Goal: Task Accomplishment & Management: Manage account settings

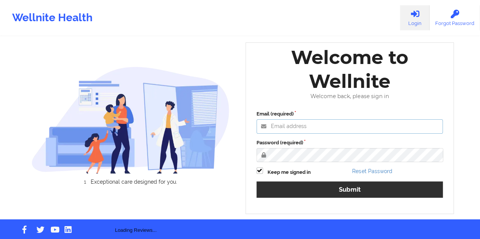
type input "[EMAIL_ADDRESS][DOMAIN_NAME]"
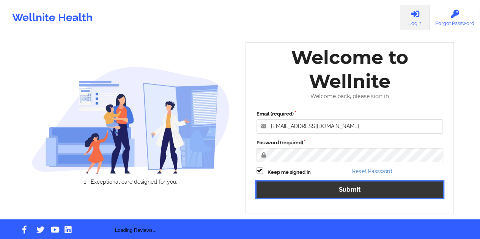
click at [362, 187] on button "Submit" at bounding box center [349, 190] width 187 height 16
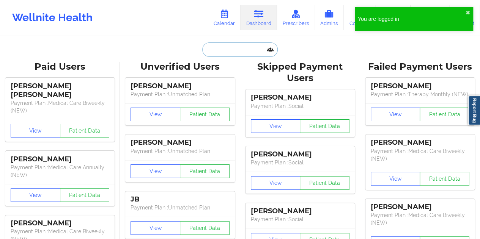
click at [243, 56] on input "text" at bounding box center [239, 49] width 75 height 14
paste input "[EMAIL_ADDRESS][DOMAIN_NAME]"
type input "[EMAIL_ADDRESS][DOMAIN_NAME]"
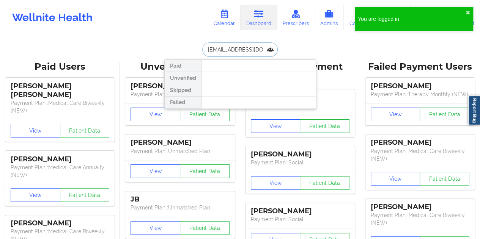
scroll to position [0, 12]
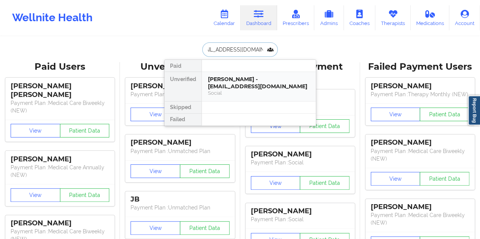
click at [237, 88] on div "[PERSON_NAME] - [EMAIL_ADDRESS][DOMAIN_NAME]" at bounding box center [259, 83] width 102 height 14
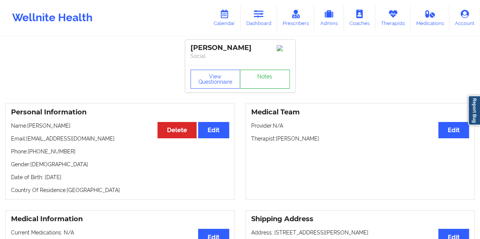
click at [267, 85] on link "Notes" at bounding box center [265, 79] width 50 height 19
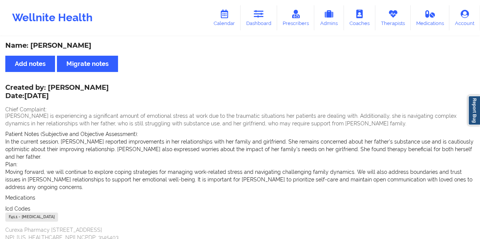
click at [80, 46] on div "Name: [PERSON_NAME]" at bounding box center [239, 45] width 469 height 9
copy div "[PERSON_NAME]"
click at [268, 24] on link "Dashboard" at bounding box center [258, 17] width 36 height 25
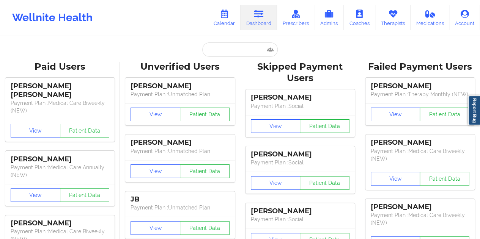
click at [239, 53] on input "text" at bounding box center [239, 49] width 75 height 14
paste input "[EMAIL_ADDRESS][DOMAIN_NAME]"
type input "[EMAIL_ADDRESS][DOMAIN_NAME]"
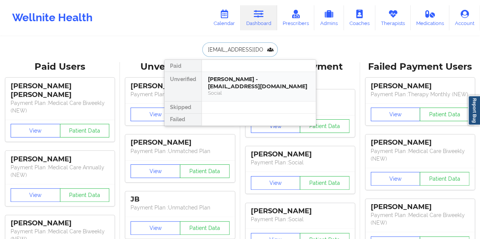
click at [231, 73] on div "[PERSON_NAME] - [EMAIL_ADDRESS][DOMAIN_NAME] Social" at bounding box center [259, 86] width 114 height 29
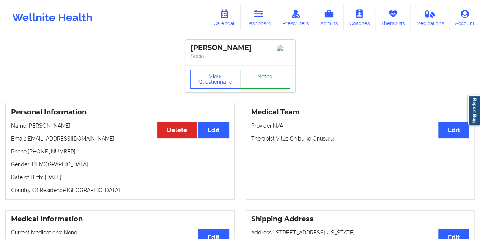
click at [265, 83] on link "Notes" at bounding box center [265, 79] width 50 height 19
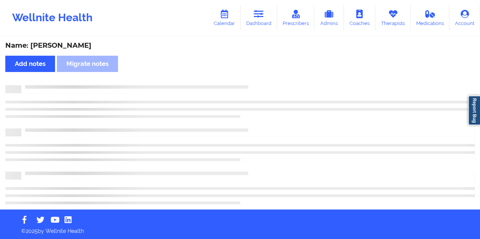
click at [72, 47] on div "Name: [PERSON_NAME]" at bounding box center [239, 45] width 469 height 9
copy div "[PERSON_NAME]"
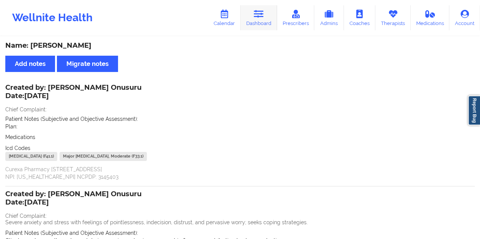
drag, startPoint x: 267, startPoint y: 17, endPoint x: 264, endPoint y: 24, distance: 7.3
click at [267, 17] on link "Dashboard" at bounding box center [258, 17] width 36 height 25
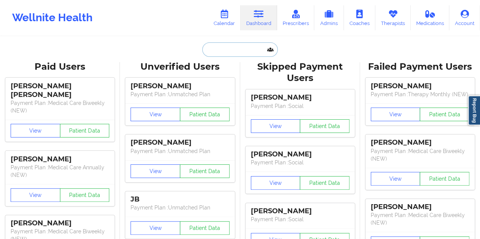
click at [246, 47] on input "text" at bounding box center [239, 49] width 75 height 14
paste input "[EMAIL_ADDRESS][DOMAIN_NAME]"
type input "[EMAIL_ADDRESS][DOMAIN_NAME]"
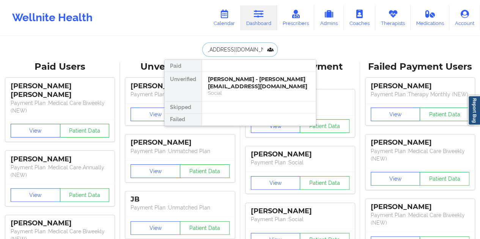
click at [248, 86] on div "[PERSON_NAME] - [PERSON_NAME][EMAIL_ADDRESS][DOMAIN_NAME]" at bounding box center [259, 83] width 102 height 14
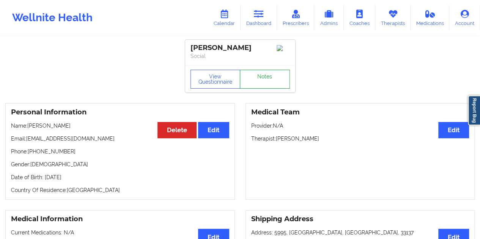
click at [262, 82] on link "Notes" at bounding box center [265, 79] width 50 height 19
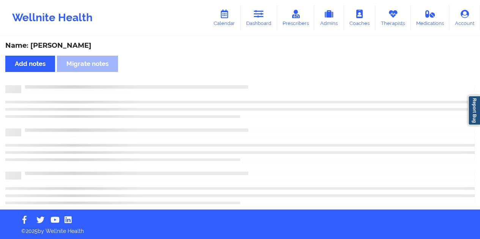
click at [64, 47] on div "Name: [PERSON_NAME]" at bounding box center [239, 45] width 469 height 9
copy div "[PERSON_NAME]"
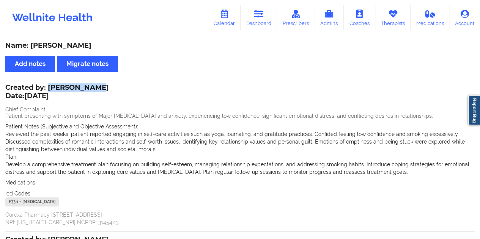
drag, startPoint x: 94, startPoint y: 87, endPoint x: 50, endPoint y: 87, distance: 44.0
click at [49, 86] on div "Created by: [PERSON_NAME] Date: [DATE]" at bounding box center [56, 92] width 103 height 17
copy div "[PERSON_NAME]"
click at [256, 15] on icon at bounding box center [259, 14] width 10 height 8
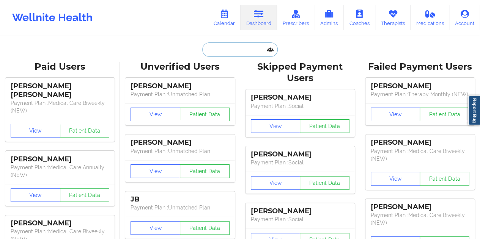
click at [223, 48] on input "text" at bounding box center [239, 49] width 75 height 14
paste input "[PERSON_NAME][EMAIL_ADDRESS][DOMAIN_NAME]"
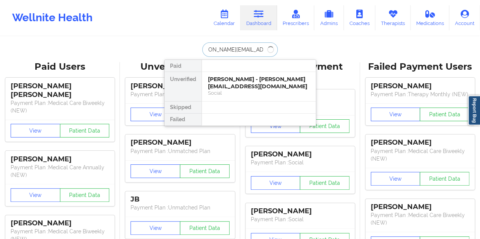
type input "[PERSON_NAME][EMAIL_ADDRESS][DOMAIN_NAME]"
click at [256, 97] on div "[PERSON_NAME] - [PERSON_NAME][EMAIL_ADDRESS][DOMAIN_NAME] Social" at bounding box center [259, 86] width 114 height 29
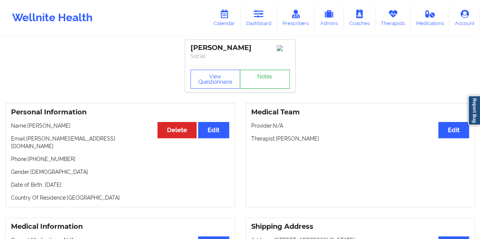
click at [262, 78] on link "Notes" at bounding box center [265, 79] width 50 height 19
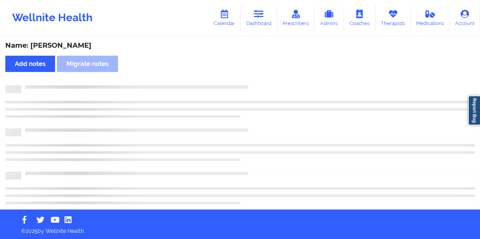
click at [77, 49] on div "Name: [PERSON_NAME]" at bounding box center [239, 45] width 469 height 9
copy div "LaGrange"
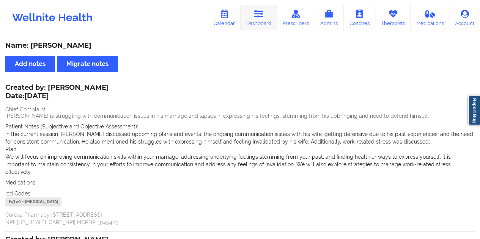
click at [259, 22] on link "Dashboard" at bounding box center [258, 17] width 36 height 25
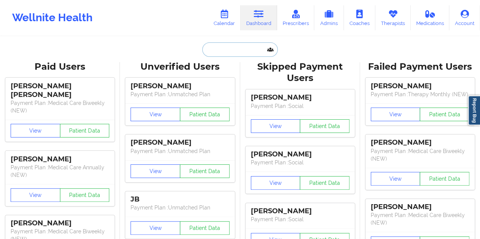
click at [232, 48] on input "text" at bounding box center [239, 49] width 75 height 14
paste input "[EMAIL_ADDRESS][DOMAIN_NAME]"
type input "[EMAIL_ADDRESS][DOMAIN_NAME]"
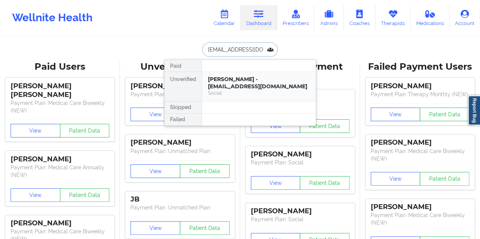
click at [251, 92] on div "Social" at bounding box center [259, 93] width 102 height 6
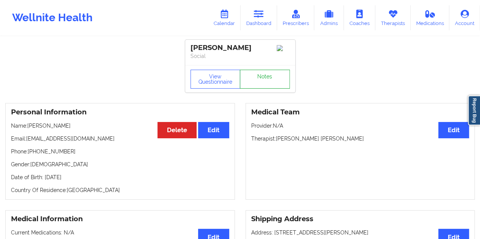
click at [256, 82] on link "Notes" at bounding box center [265, 79] width 50 height 19
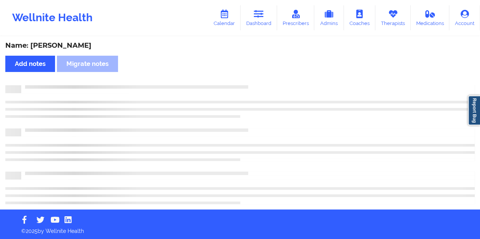
click at [67, 45] on div "Name: [PERSON_NAME]" at bounding box center [239, 45] width 469 height 9
copy div "[PERSON_NAME]"
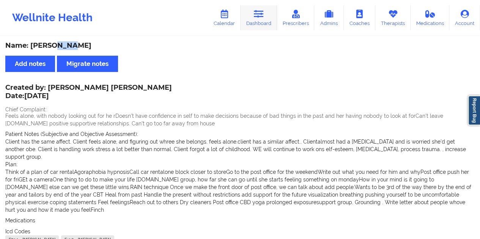
drag, startPoint x: 262, startPoint y: 16, endPoint x: 261, endPoint y: 24, distance: 7.2
click at [262, 17] on icon at bounding box center [259, 14] width 10 height 8
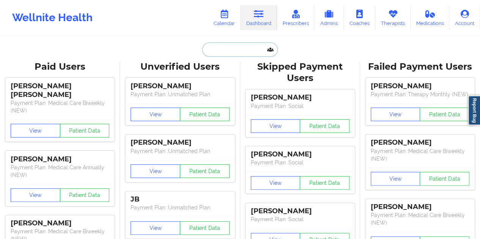
click at [229, 53] on input "text" at bounding box center [239, 49] width 75 height 14
paste input "[EMAIL_ADDRESS][DOMAIN_NAME]"
type input "[EMAIL_ADDRESS][DOMAIN_NAME]"
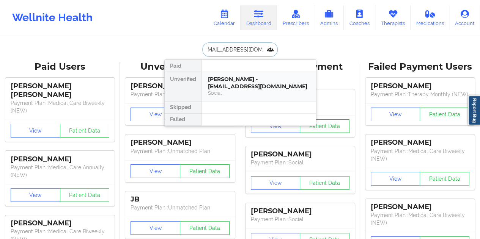
click at [248, 84] on div "[PERSON_NAME] - [EMAIL_ADDRESS][DOMAIN_NAME]" at bounding box center [259, 83] width 102 height 14
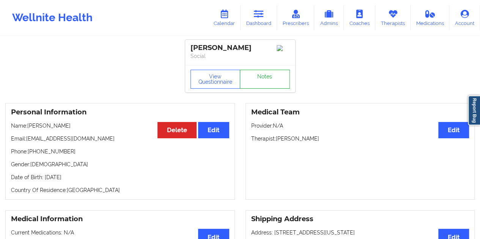
click at [262, 77] on link "Notes" at bounding box center [265, 79] width 50 height 19
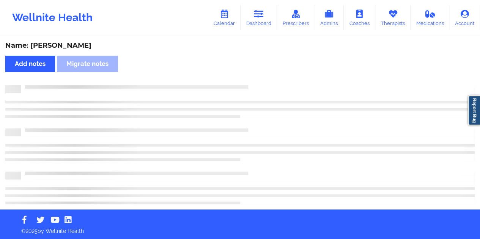
click at [71, 45] on div "Name: [PERSON_NAME]" at bounding box center [239, 45] width 469 height 9
copy div "[GEOGRAPHIC_DATA]"
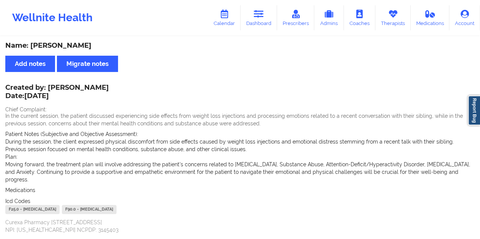
click at [98, 88] on div "Created by: [PERSON_NAME] Date: [DATE]" at bounding box center [56, 92] width 103 height 17
click at [97, 88] on div "Created by: [PERSON_NAME] Date: [DATE]" at bounding box center [56, 92] width 103 height 17
copy div "[PERSON_NAME]"
drag, startPoint x: 255, startPoint y: 13, endPoint x: 251, endPoint y: 22, distance: 9.5
click at [255, 13] on icon at bounding box center [259, 14] width 10 height 8
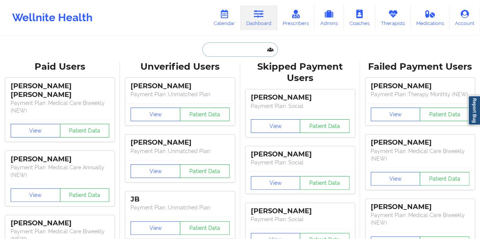
click at [225, 46] on input "text" at bounding box center [239, 49] width 75 height 14
paste input "[EMAIL_ADDRESS][DOMAIN_NAME]"
type input "[EMAIL_ADDRESS][DOMAIN_NAME]"
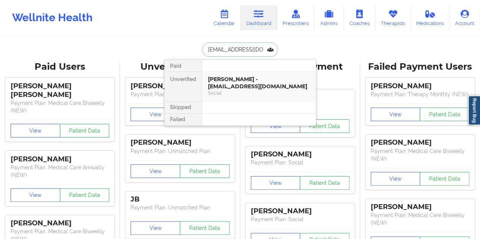
click at [238, 79] on div "[PERSON_NAME] - [EMAIL_ADDRESS][DOMAIN_NAME]" at bounding box center [259, 83] width 102 height 14
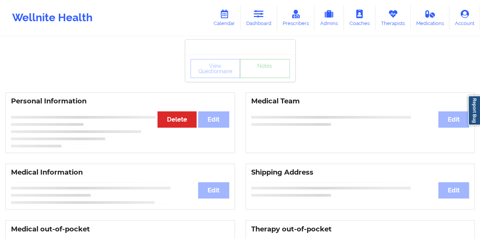
click at [257, 78] on link "Notes" at bounding box center [265, 68] width 50 height 19
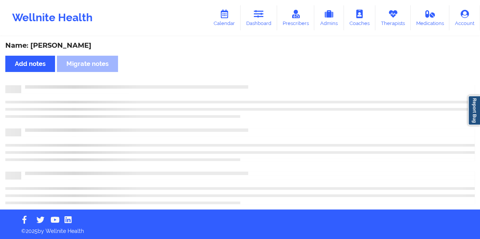
click at [67, 53] on div "Name: [PERSON_NAME] Add notes Migrate notes" at bounding box center [240, 123] width 480 height 172
click at [65, 51] on div "Name: [PERSON_NAME] Add notes Migrate notes" at bounding box center [240, 123] width 480 height 172
click at [64, 46] on div "Name: [PERSON_NAME]" at bounding box center [239, 45] width 469 height 9
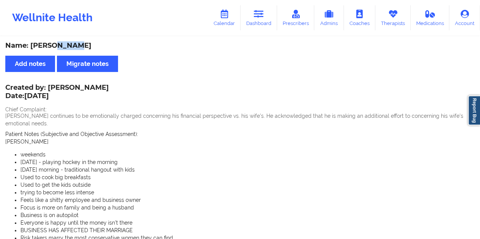
copy div "[PERSON_NAME]"
drag, startPoint x: 268, startPoint y: 15, endPoint x: 267, endPoint y: 27, distance: 11.8
click at [267, 15] on link "Dashboard" at bounding box center [258, 17] width 36 height 25
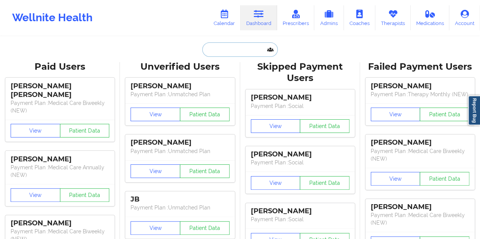
click at [227, 51] on input "text" at bounding box center [239, 49] width 75 height 14
paste input "[EMAIL_ADDRESS][DOMAIN_NAME]"
type input "[EMAIL_ADDRESS][DOMAIN_NAME]"
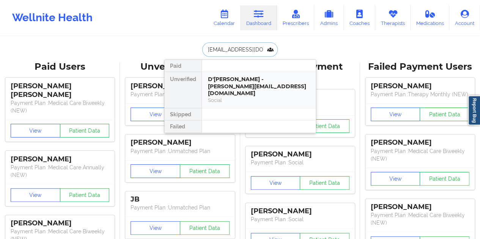
click at [242, 89] on div "D'[PERSON_NAME] - [PERSON_NAME][EMAIL_ADDRESS][DOMAIN_NAME]" at bounding box center [259, 86] width 102 height 21
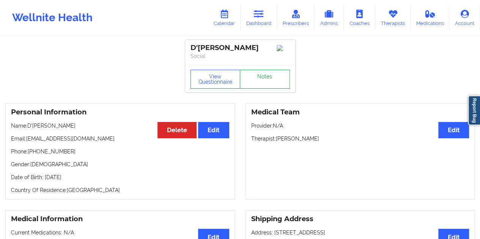
click at [263, 80] on link "Notes" at bounding box center [265, 79] width 50 height 19
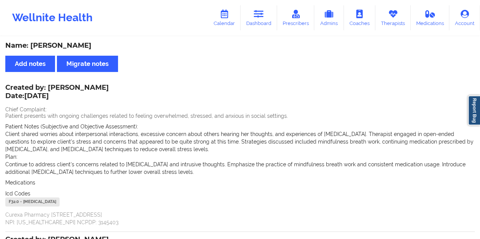
click at [79, 44] on div "Name: [PERSON_NAME]" at bounding box center [239, 45] width 469 height 9
copy div "[PERSON_NAME]"
click at [257, 23] on link "Dashboard" at bounding box center [258, 17] width 36 height 25
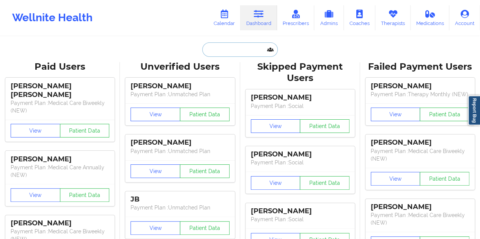
click at [222, 53] on input "text" at bounding box center [239, 49] width 75 height 14
paste input "[PERSON_NAME][EMAIL_ADDRESS][DOMAIN_NAME]"
type input "[PERSON_NAME][EMAIL_ADDRESS][DOMAIN_NAME]"
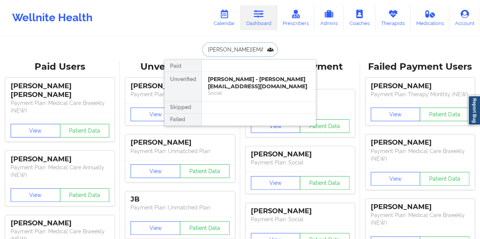
click at [248, 90] on div "Social" at bounding box center [259, 93] width 102 height 6
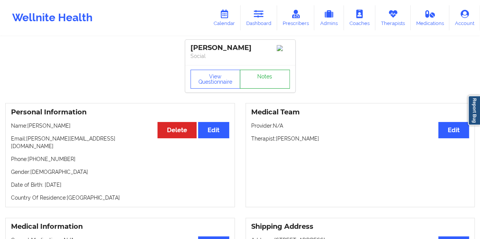
click at [258, 83] on link "Notes" at bounding box center [265, 79] width 50 height 19
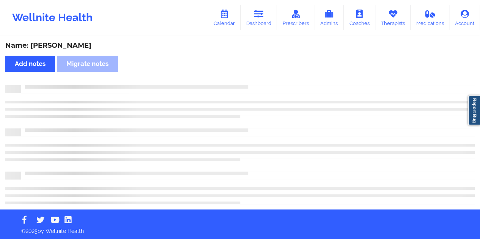
click at [69, 46] on div "Name: [PERSON_NAME]" at bounding box center [239, 45] width 469 height 9
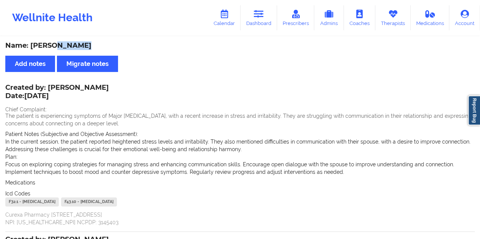
drag, startPoint x: 261, startPoint y: 20, endPoint x: 256, endPoint y: 32, distance: 13.4
click at [261, 20] on link "Dashboard" at bounding box center [258, 17] width 36 height 25
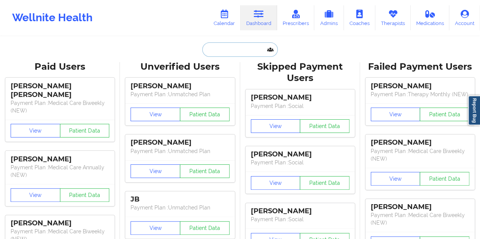
click at [219, 48] on input "text" at bounding box center [239, 49] width 75 height 14
paste input "[EMAIL_ADDRESS][DOMAIN_NAME]"
type input "[EMAIL_ADDRESS][DOMAIN_NAME]"
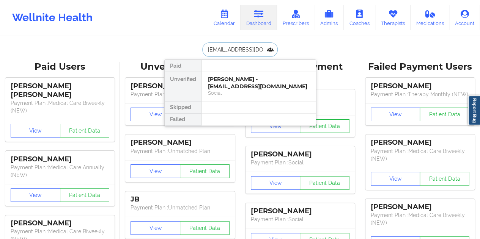
click at [256, 79] on div "[PERSON_NAME] - [EMAIL_ADDRESS][DOMAIN_NAME]" at bounding box center [259, 83] width 102 height 14
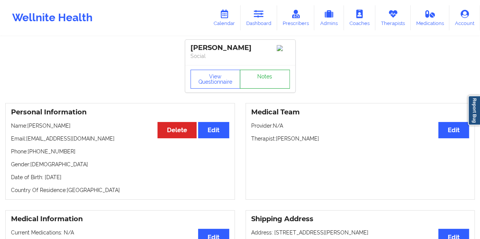
click at [257, 82] on link "Notes" at bounding box center [265, 79] width 50 height 19
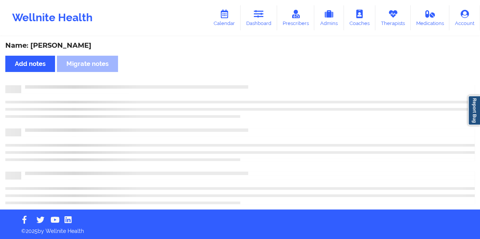
click at [62, 47] on div "Name: [PERSON_NAME]" at bounding box center [239, 45] width 469 height 9
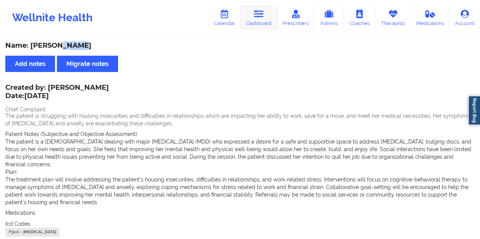
click at [270, 21] on link "Dashboard" at bounding box center [258, 17] width 36 height 25
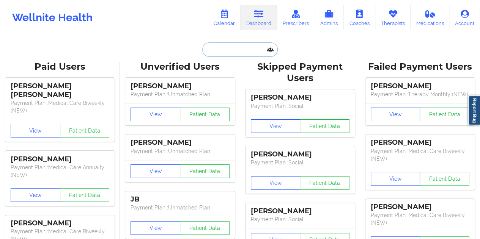
click at [227, 49] on input "text" at bounding box center [239, 49] width 75 height 14
paste input "[EMAIL_ADDRESS][DOMAIN_NAME]"
type input "[EMAIL_ADDRESS][DOMAIN_NAME]"
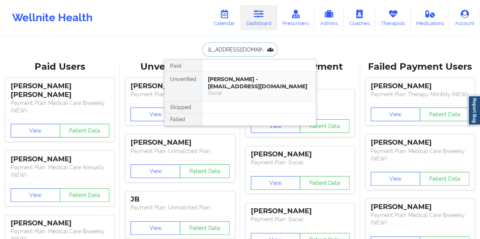
click at [237, 85] on div "[PERSON_NAME] - [EMAIL_ADDRESS][DOMAIN_NAME]" at bounding box center [259, 83] width 102 height 14
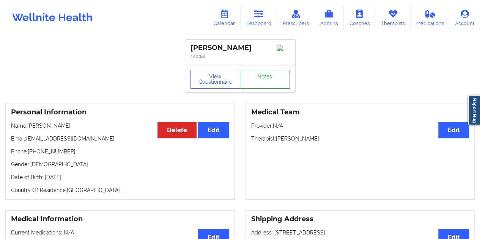
click at [265, 82] on link "Notes" at bounding box center [265, 79] width 50 height 19
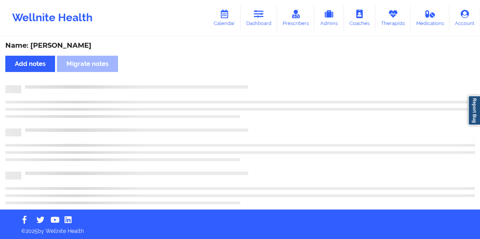
click at [70, 42] on div "Name: [PERSON_NAME]" at bounding box center [239, 45] width 469 height 9
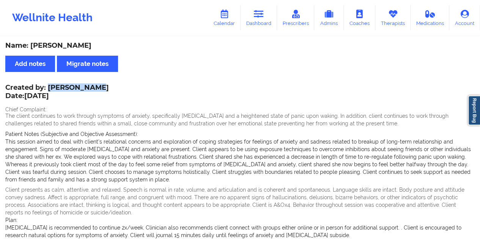
drag, startPoint x: 88, startPoint y: 86, endPoint x: 57, endPoint y: 85, distance: 31.5
click at [50, 85] on div "Created by: [PERSON_NAME] Date: [DATE]" at bounding box center [56, 92] width 103 height 17
drag, startPoint x: 267, startPoint y: 22, endPoint x: 259, endPoint y: 35, distance: 15.6
click at [267, 22] on link "Dashboard" at bounding box center [258, 17] width 36 height 25
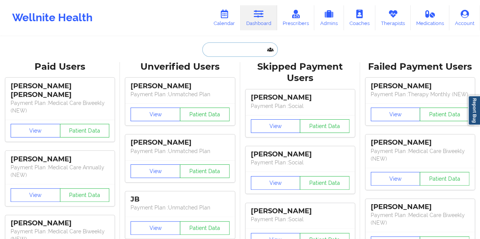
click at [220, 51] on input "text" at bounding box center [239, 49] width 75 height 14
paste input "[EMAIL_ADDRESS][DOMAIN_NAME]"
type input "[EMAIL_ADDRESS][DOMAIN_NAME]"
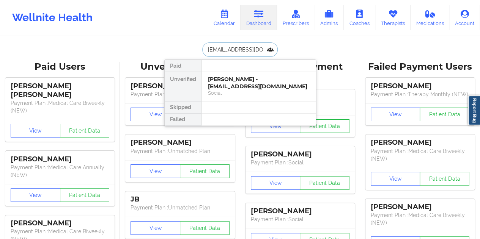
click at [257, 86] on div "[PERSON_NAME] - [EMAIL_ADDRESS][DOMAIN_NAME]" at bounding box center [259, 83] width 102 height 14
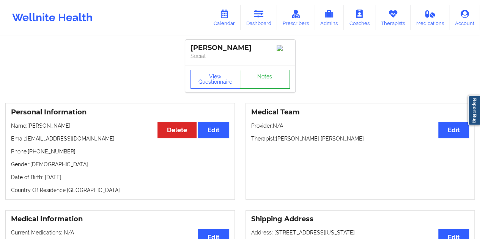
click at [265, 78] on link "Notes" at bounding box center [265, 79] width 50 height 19
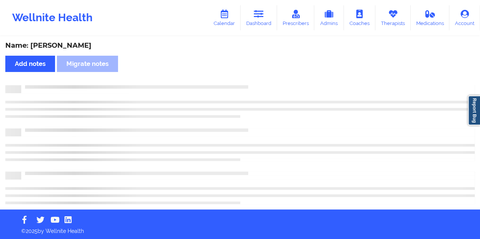
click at [74, 38] on div "Name: [PERSON_NAME] Add notes Migrate notes" at bounding box center [240, 123] width 480 height 172
click at [75, 40] on div "Name: [PERSON_NAME] Add notes Migrate notes" at bounding box center [240, 123] width 480 height 172
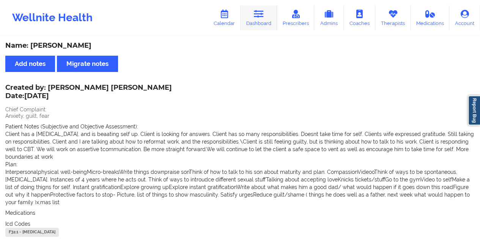
click at [261, 15] on icon at bounding box center [259, 14] width 10 height 8
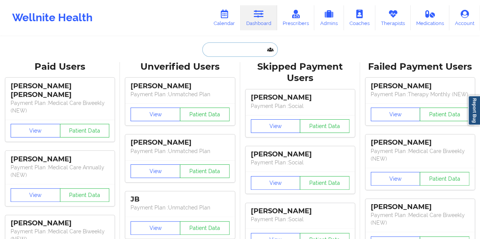
click at [219, 51] on input "text" at bounding box center [239, 49] width 75 height 14
paste input "[EMAIL_ADDRESS][DOMAIN_NAME]"
type input "[EMAIL_ADDRESS][DOMAIN_NAME]"
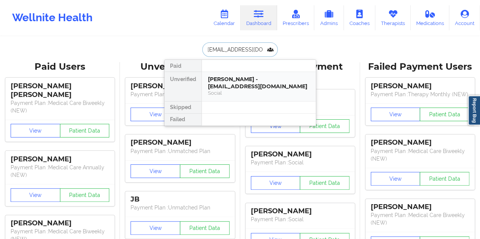
click at [243, 81] on div "[PERSON_NAME] - [EMAIL_ADDRESS][DOMAIN_NAME]" at bounding box center [259, 83] width 102 height 14
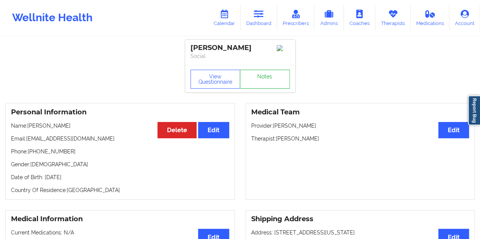
click at [257, 78] on div "View Questionnaire Notes" at bounding box center [240, 78] width 110 height 27
click at [247, 89] on link "Notes" at bounding box center [265, 79] width 50 height 19
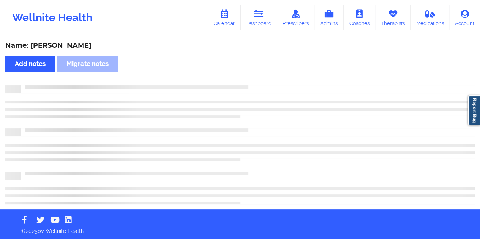
click at [92, 47] on div "Name: [PERSON_NAME]" at bounding box center [239, 45] width 469 height 9
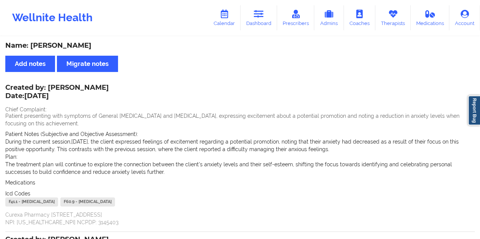
drag, startPoint x: 276, startPoint y: 12, endPoint x: 268, endPoint y: 31, distance: 20.8
click at [276, 12] on link "Dashboard" at bounding box center [258, 17] width 36 height 25
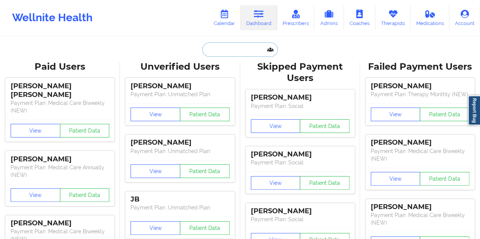
click at [238, 51] on input "text" at bounding box center [239, 49] width 75 height 14
paste input "[EMAIL_ADDRESS][DOMAIN_NAME]"
type input "[EMAIL_ADDRESS][DOMAIN_NAME]"
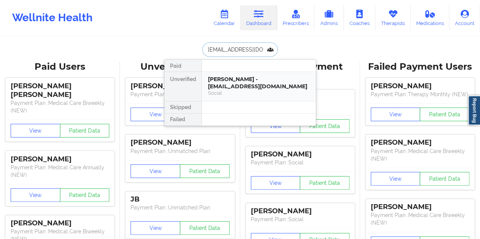
click at [244, 89] on div "[PERSON_NAME] - [EMAIL_ADDRESS][DOMAIN_NAME]" at bounding box center [259, 83] width 102 height 14
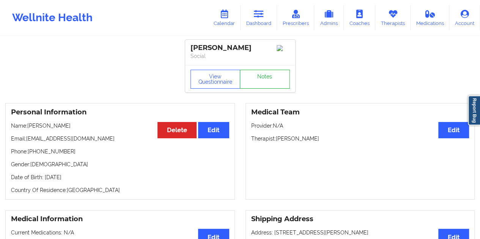
click at [263, 82] on link "Notes" at bounding box center [265, 79] width 50 height 19
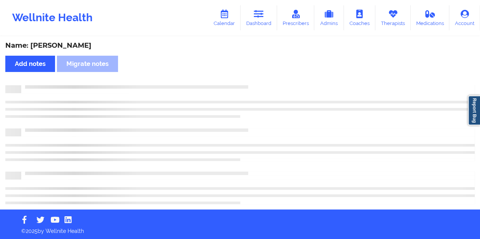
click at [81, 41] on div "Name: [PERSON_NAME] Add notes Migrate notes" at bounding box center [240, 123] width 480 height 172
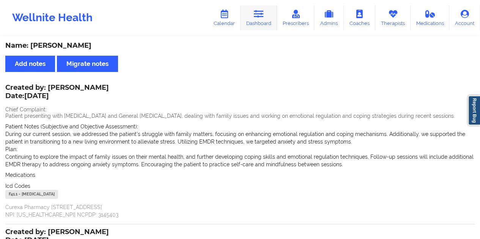
click at [261, 24] on link "Dashboard" at bounding box center [258, 17] width 36 height 25
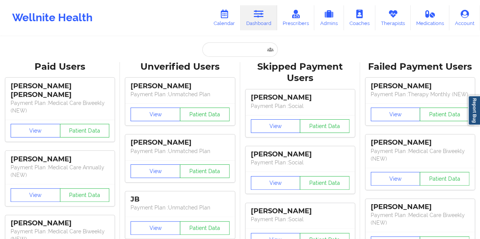
click at [229, 53] on input "text" at bounding box center [239, 49] width 75 height 14
paste input "[EMAIL_ADDRESS][DOMAIN_NAME]"
type input "[EMAIL_ADDRESS][DOMAIN_NAME]"
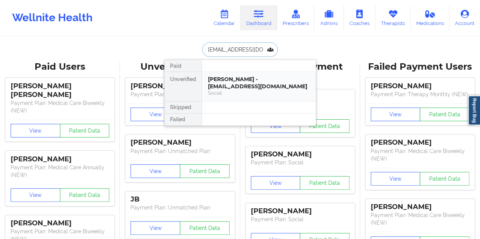
click at [259, 90] on div "Social" at bounding box center [259, 93] width 102 height 6
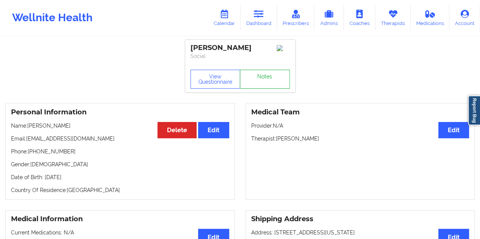
click at [262, 79] on link "Notes" at bounding box center [265, 79] width 50 height 19
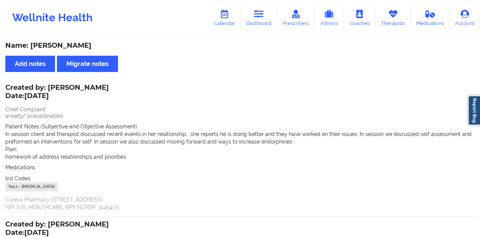
click at [74, 41] on div "Name: [PERSON_NAME] Add notes Migrate notes Created by: [PERSON_NAME] Date: [DA…" at bounding box center [240, 212] width 480 height 350
click at [267, 27] on link "Dashboard" at bounding box center [258, 17] width 36 height 25
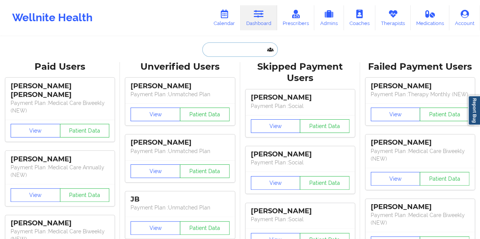
click at [234, 51] on input "text" at bounding box center [239, 49] width 75 height 14
paste input "[EMAIL_ADDRESS][DOMAIN_NAME]"
type input "[EMAIL_ADDRESS][DOMAIN_NAME]"
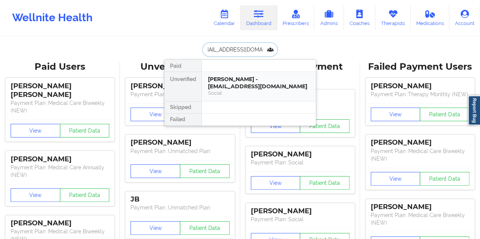
click at [249, 82] on div "[PERSON_NAME] - [EMAIL_ADDRESS][DOMAIN_NAME]" at bounding box center [259, 83] width 102 height 14
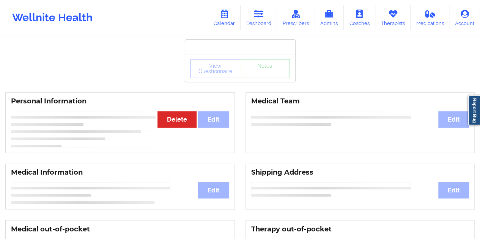
click at [259, 80] on div "View Questionnaire Notes" at bounding box center [240, 68] width 110 height 27
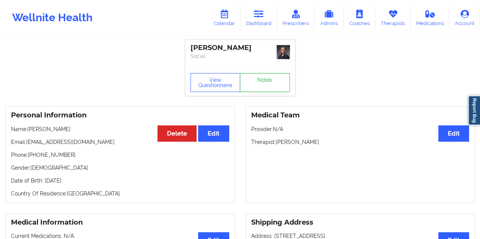
click at [262, 83] on link "Notes" at bounding box center [265, 82] width 50 height 19
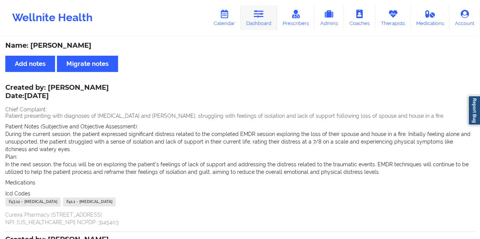
click at [265, 6] on link "Dashboard" at bounding box center [258, 17] width 36 height 25
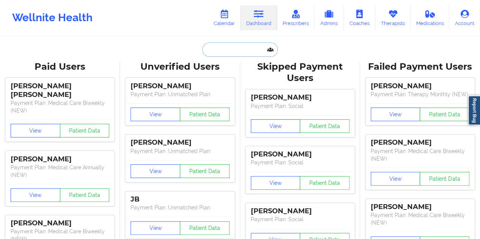
click at [240, 53] on input "text" at bounding box center [239, 49] width 75 height 14
paste input "[EMAIL_ADDRESS][DOMAIN_NAME]"
type input "[EMAIL_ADDRESS][DOMAIN_NAME]"
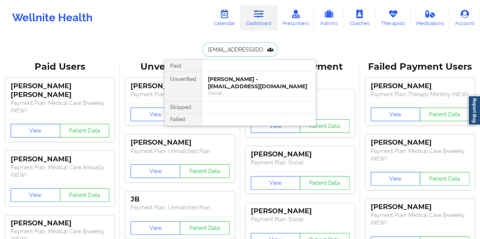
scroll to position [0, 6]
click at [251, 88] on div "[PERSON_NAME] - [EMAIL_ADDRESS][DOMAIN_NAME]" at bounding box center [259, 83] width 102 height 14
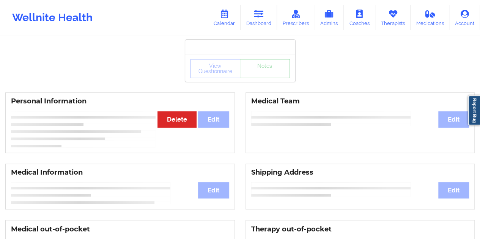
click at [261, 78] on link "Notes" at bounding box center [265, 68] width 50 height 19
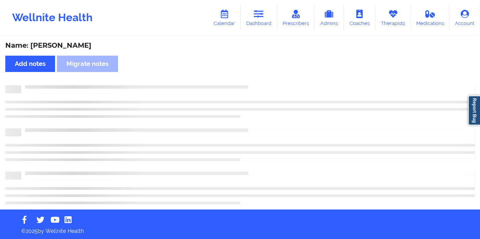
click at [71, 46] on div "Name: [PERSON_NAME]" at bounding box center [239, 45] width 469 height 9
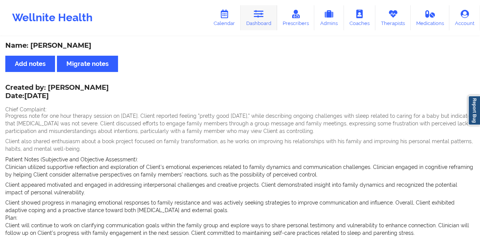
click at [266, 20] on link "Dashboard" at bounding box center [258, 17] width 36 height 25
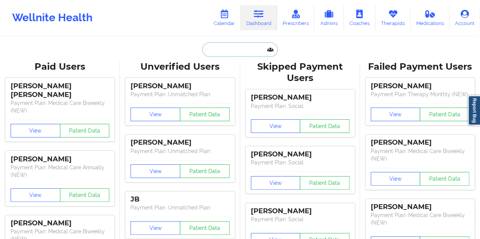
click at [235, 49] on input "text" at bounding box center [239, 49] width 75 height 14
paste input "[EMAIL_ADDRESS][DOMAIN_NAME]"
type input "[EMAIL_ADDRESS][DOMAIN_NAME]"
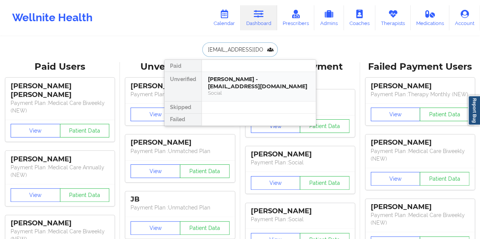
click at [249, 82] on div "[PERSON_NAME] - [EMAIL_ADDRESS][DOMAIN_NAME]" at bounding box center [259, 83] width 102 height 14
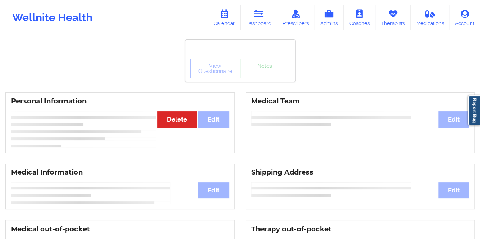
click at [263, 78] on link "Notes" at bounding box center [265, 68] width 50 height 19
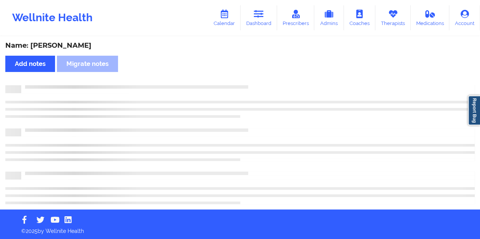
click at [62, 43] on div "Name: [PERSON_NAME]" at bounding box center [239, 45] width 469 height 9
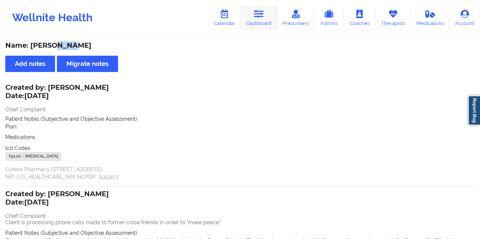
click at [262, 16] on icon at bounding box center [259, 14] width 10 height 8
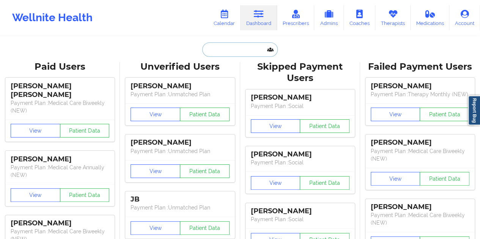
click at [227, 52] on input "text" at bounding box center [239, 49] width 75 height 14
paste input "[EMAIL_ADDRESS][DOMAIN_NAME]"
type input "[EMAIL_ADDRESS][DOMAIN_NAME]"
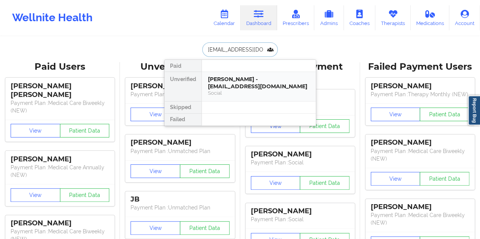
click at [245, 80] on div "[PERSON_NAME] - [EMAIL_ADDRESS][DOMAIN_NAME]" at bounding box center [259, 83] width 102 height 14
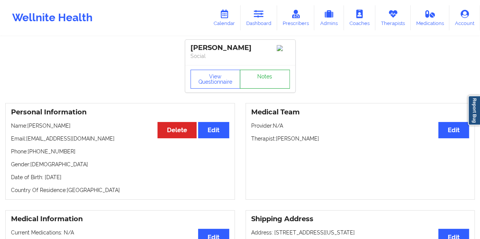
click at [263, 81] on link "Notes" at bounding box center [265, 79] width 50 height 19
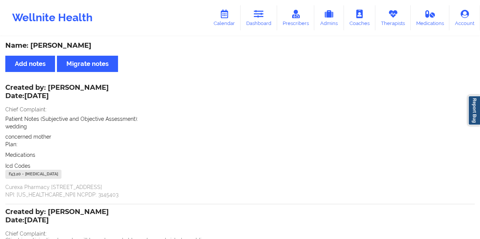
click at [90, 48] on div "Name: [PERSON_NAME]" at bounding box center [239, 45] width 469 height 9
click at [261, 22] on link "Dashboard" at bounding box center [258, 17] width 36 height 25
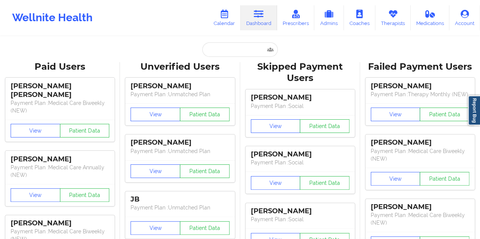
click at [235, 52] on input "text" at bounding box center [239, 49] width 75 height 14
paste input "[EMAIL_ADDRESS][DOMAIN_NAME]"
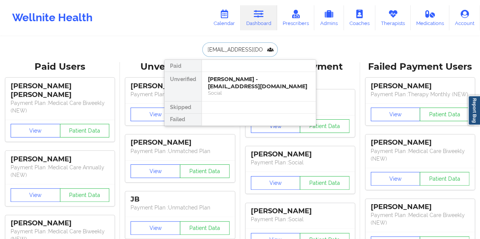
type input "[EMAIL_ADDRESS][DOMAIN_NAME]"
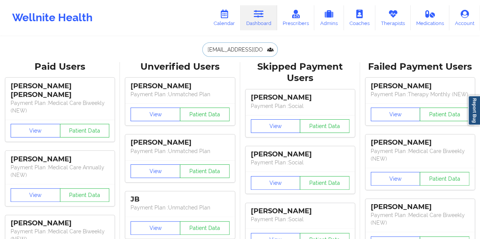
scroll to position [0, 0]
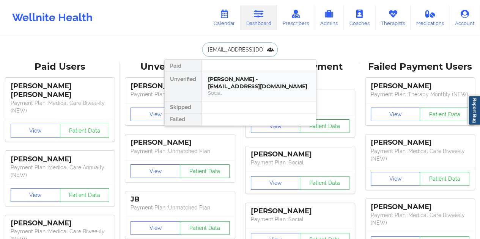
click at [244, 77] on div "[PERSON_NAME] - [EMAIL_ADDRESS][DOMAIN_NAME]" at bounding box center [259, 83] width 102 height 14
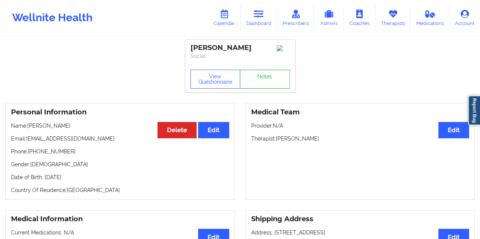
click at [266, 78] on link "Notes" at bounding box center [265, 79] width 50 height 19
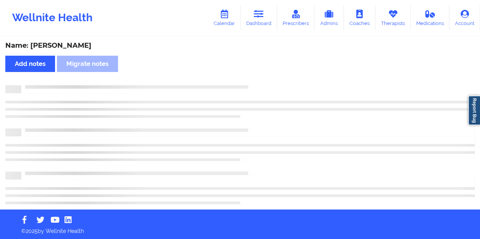
click at [67, 45] on div "Name: [PERSON_NAME]" at bounding box center [239, 45] width 469 height 9
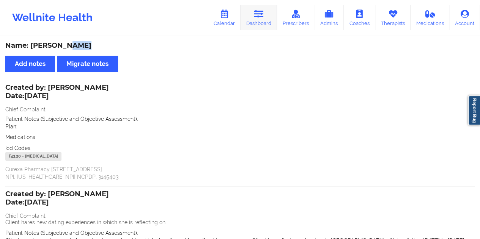
click at [255, 27] on link "Dashboard" at bounding box center [258, 17] width 36 height 25
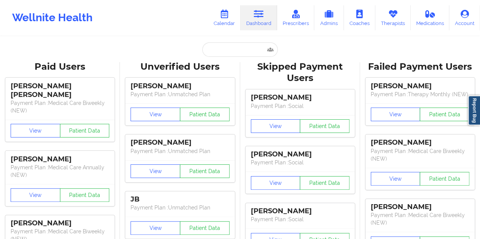
click at [219, 54] on input "text" at bounding box center [239, 49] width 75 height 14
paste input "[EMAIL_ADDRESS][DOMAIN_NAME]"
type input "[EMAIL_ADDRESS][DOMAIN_NAME]"
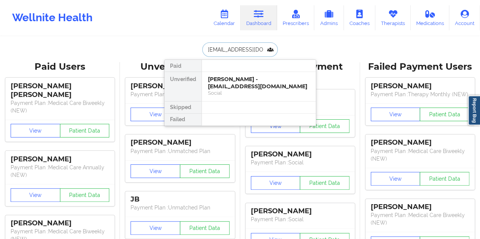
scroll to position [0, 4]
click at [249, 85] on div "[PERSON_NAME] - [PERSON_NAME][EMAIL_ADDRESS][DOMAIN_NAME]" at bounding box center [259, 83] width 102 height 14
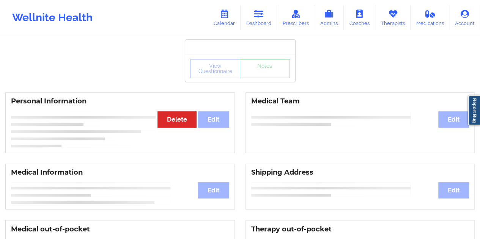
click at [267, 78] on link "Notes" at bounding box center [265, 68] width 50 height 19
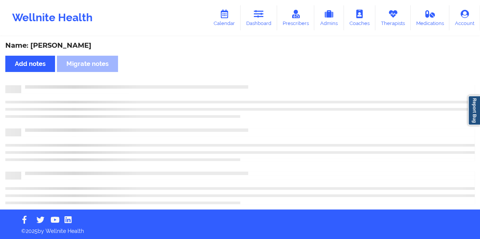
click at [77, 44] on div "Name: [PERSON_NAME]" at bounding box center [239, 45] width 469 height 9
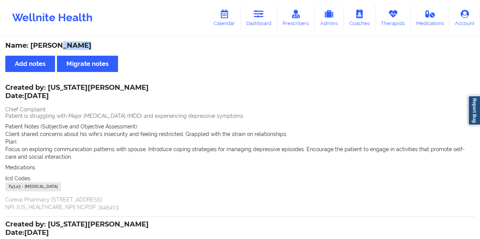
drag, startPoint x: 260, startPoint y: 16, endPoint x: 254, endPoint y: 31, distance: 17.3
click at [260, 16] on icon at bounding box center [259, 14] width 10 height 8
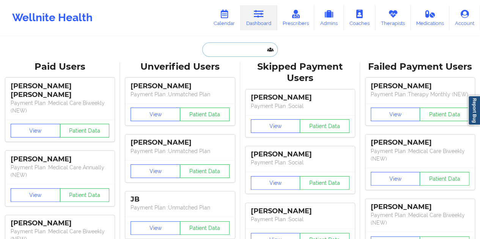
click at [228, 47] on input "text" at bounding box center [239, 49] width 75 height 14
paste input "[EMAIL_ADDRESS][DOMAIN_NAME]"
type input "[EMAIL_ADDRESS][DOMAIN_NAME]"
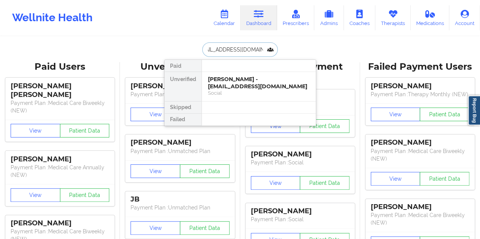
click at [234, 82] on div "[PERSON_NAME] - [EMAIL_ADDRESS][DOMAIN_NAME]" at bounding box center [259, 83] width 102 height 14
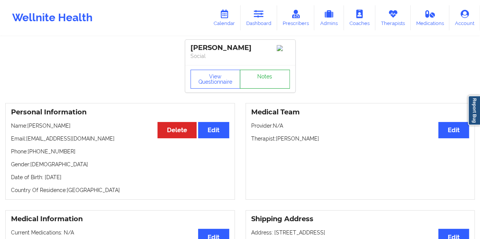
click at [260, 80] on link "Notes" at bounding box center [265, 79] width 50 height 19
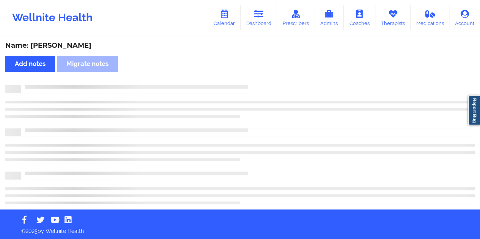
click at [79, 46] on div "Name: [PERSON_NAME]" at bounding box center [239, 45] width 469 height 9
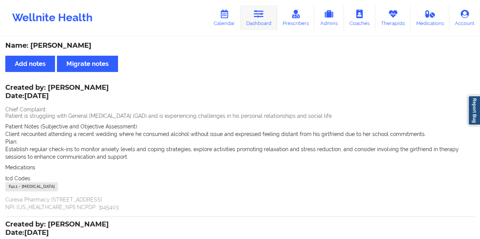
click at [266, 26] on link "Dashboard" at bounding box center [258, 17] width 36 height 25
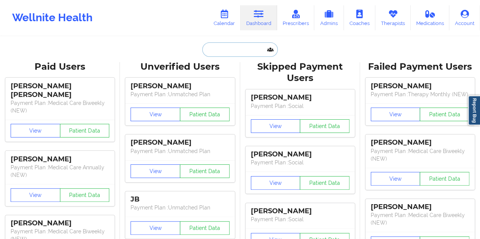
click at [235, 48] on input "text" at bounding box center [239, 49] width 75 height 14
paste input "[EMAIL_ADDRESS][DOMAIN_NAME]"
type input "[EMAIL_ADDRESS][DOMAIN_NAME]"
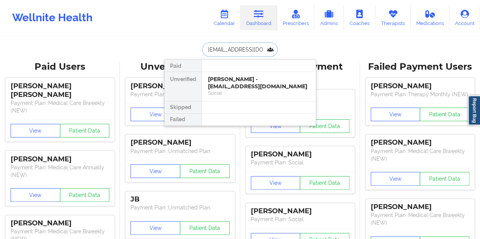
scroll to position [0, 1]
click at [244, 88] on div "[PERSON_NAME] - [EMAIL_ADDRESS][DOMAIN_NAME]" at bounding box center [259, 83] width 102 height 14
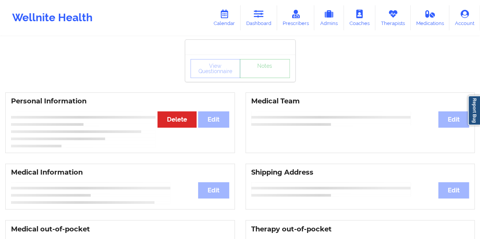
click at [266, 78] on link "Notes" at bounding box center [265, 68] width 50 height 19
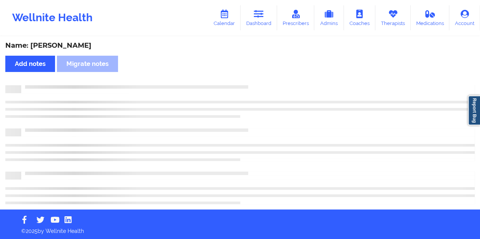
click at [65, 44] on div "Name: [PERSON_NAME]" at bounding box center [239, 45] width 469 height 9
click at [64, 44] on div "Name: [PERSON_NAME]" at bounding box center [239, 45] width 469 height 9
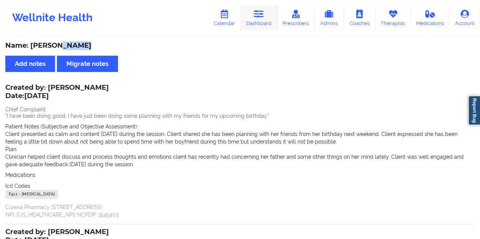
click at [262, 20] on link "Dashboard" at bounding box center [258, 17] width 36 height 25
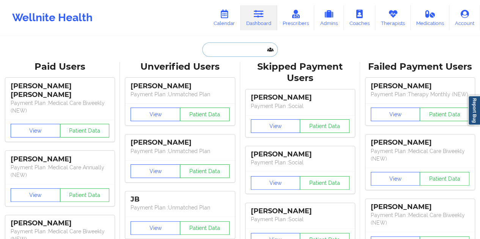
drag, startPoint x: 255, startPoint y: 32, endPoint x: 232, endPoint y: 42, distance: 24.8
click at [232, 42] on input "text" at bounding box center [239, 49] width 75 height 14
paste input "[EMAIL_ADDRESS][DOMAIN_NAME]"
type input "[EMAIL_ADDRESS][DOMAIN_NAME]"
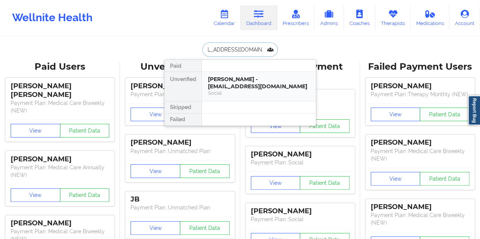
click at [249, 93] on div "Social" at bounding box center [259, 93] width 102 height 6
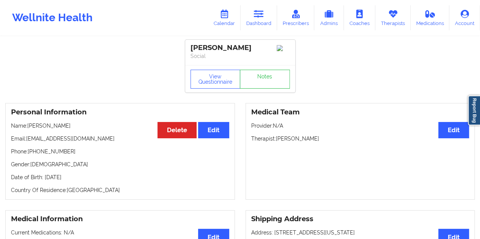
click at [261, 91] on div "View Questionnaire Notes" at bounding box center [240, 78] width 110 height 27
click at [254, 80] on link "Notes" at bounding box center [265, 79] width 50 height 19
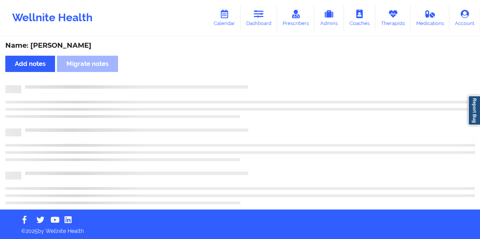
click at [94, 47] on div "Name: [PERSON_NAME]" at bounding box center [239, 45] width 469 height 9
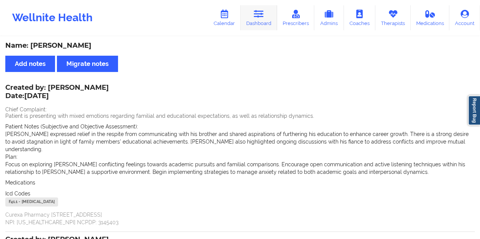
click at [268, 27] on link "Dashboard" at bounding box center [258, 17] width 36 height 25
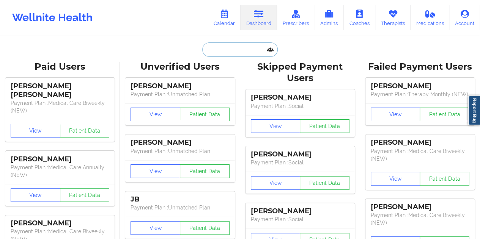
click at [214, 55] on input "text" at bounding box center [239, 49] width 75 height 14
paste input "[EMAIL_ADDRESS][DOMAIN_NAME]"
type input "[EMAIL_ADDRESS][DOMAIN_NAME]"
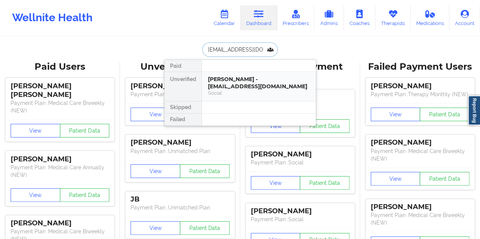
click at [238, 82] on div "[PERSON_NAME] - [EMAIL_ADDRESS][DOMAIN_NAME]" at bounding box center [259, 83] width 102 height 14
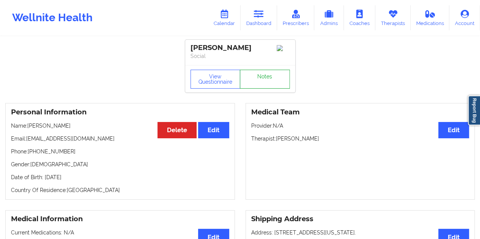
click at [265, 77] on link "Notes" at bounding box center [265, 79] width 50 height 19
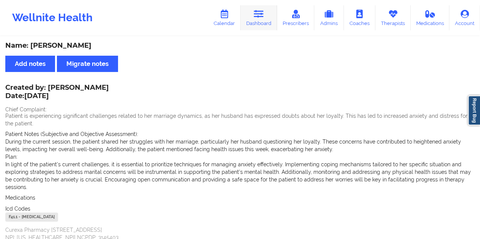
click at [250, 16] on link "Dashboard" at bounding box center [258, 17] width 36 height 25
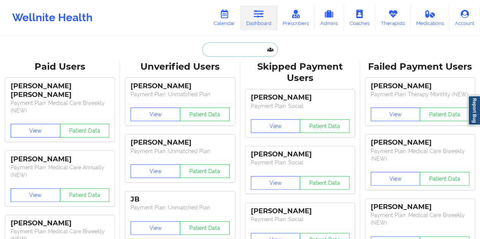
click at [233, 55] on input "text" at bounding box center [239, 49] width 75 height 14
paste input "[PERSON_NAME][EMAIL_ADDRESS][DOMAIN_NAME]"
type input "[PERSON_NAME][EMAIL_ADDRESS][DOMAIN_NAME]"
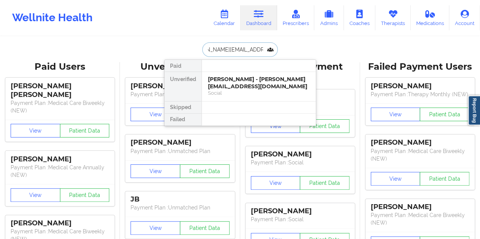
click at [248, 85] on div "[PERSON_NAME] - [PERSON_NAME][EMAIL_ADDRESS][DOMAIN_NAME]" at bounding box center [259, 83] width 102 height 14
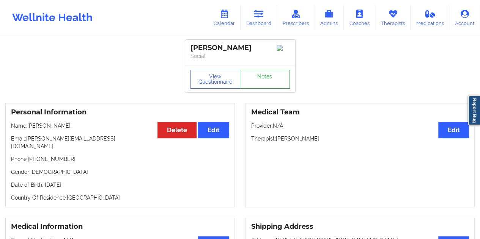
click at [265, 84] on link "Notes" at bounding box center [265, 79] width 50 height 19
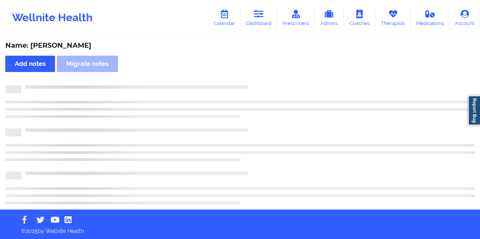
click at [91, 44] on div "Name: [PERSON_NAME]" at bounding box center [239, 45] width 469 height 9
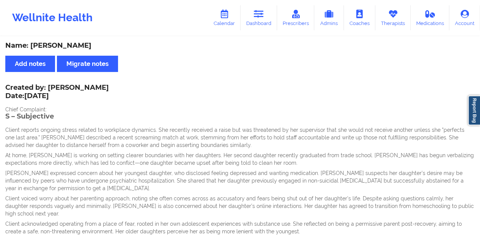
click at [91, 44] on div "Name: [PERSON_NAME]" at bounding box center [239, 45] width 469 height 9
drag, startPoint x: 261, startPoint y: 16, endPoint x: 261, endPoint y: 33, distance: 17.8
click at [261, 15] on icon at bounding box center [259, 14] width 10 height 8
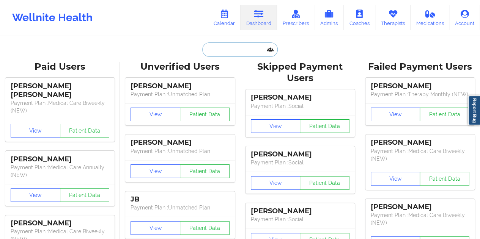
click at [232, 49] on input "text" at bounding box center [239, 49] width 75 height 14
paste input "[EMAIL_ADDRESS][DOMAIN_NAME]"
type input "[EMAIL_ADDRESS][DOMAIN_NAME]"
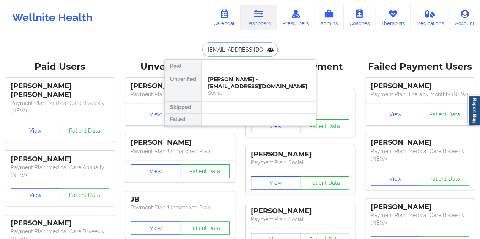
click at [249, 85] on div "[PERSON_NAME] - [EMAIL_ADDRESS][DOMAIN_NAME]" at bounding box center [259, 83] width 102 height 14
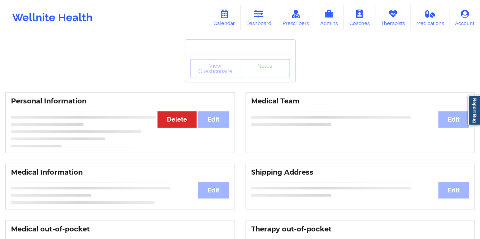
click at [269, 74] on link "Notes" at bounding box center [265, 68] width 50 height 19
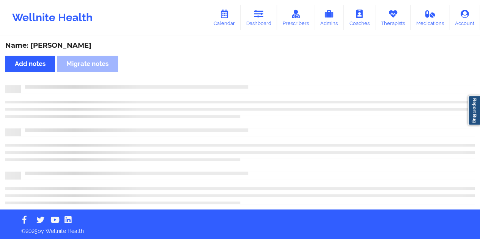
click at [74, 49] on div "Name: [PERSON_NAME]" at bounding box center [239, 45] width 469 height 9
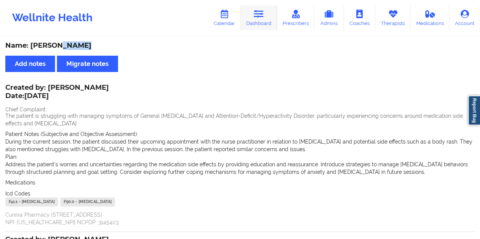
click at [269, 22] on link "Dashboard" at bounding box center [258, 17] width 36 height 25
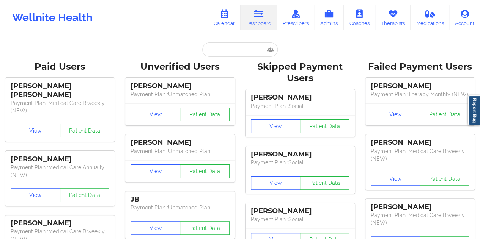
click at [234, 44] on input "text" at bounding box center [239, 49] width 75 height 14
type input "[EMAIL_ADDRESS][DOMAIN_NAME]"
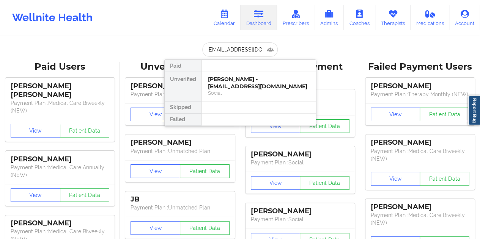
click at [245, 85] on div "[PERSON_NAME] - [EMAIL_ADDRESS][DOMAIN_NAME]" at bounding box center [259, 83] width 102 height 14
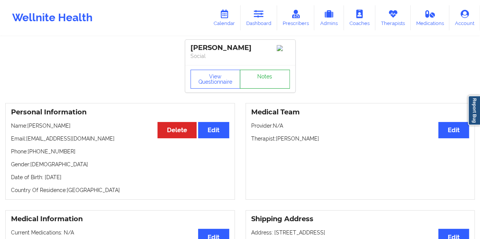
click at [263, 83] on link "Notes" at bounding box center [265, 79] width 50 height 19
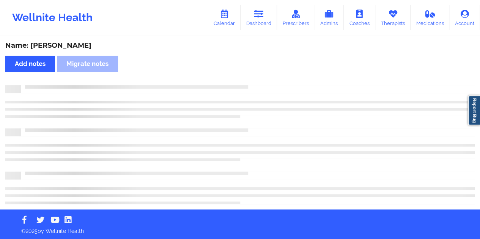
click at [74, 46] on div "Name: [PERSON_NAME]" at bounding box center [239, 45] width 469 height 9
drag, startPoint x: 74, startPoint y: 46, endPoint x: 79, endPoint y: 49, distance: 5.4
click at [74, 46] on div "Name: [PERSON_NAME]" at bounding box center [239, 45] width 469 height 9
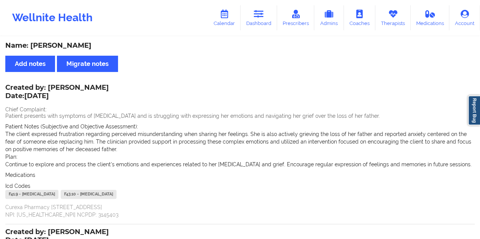
click at [265, 25] on link "Dashboard" at bounding box center [258, 17] width 36 height 25
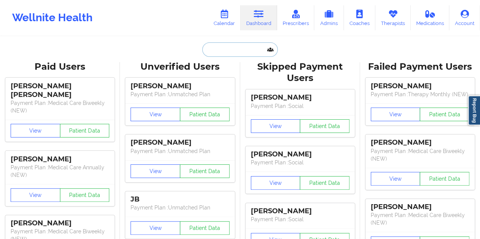
click at [240, 51] on input "text" at bounding box center [239, 49] width 75 height 14
paste input "[EMAIL_ADDRESS][DOMAIN_NAME]"
type input "[EMAIL_ADDRESS][DOMAIN_NAME]"
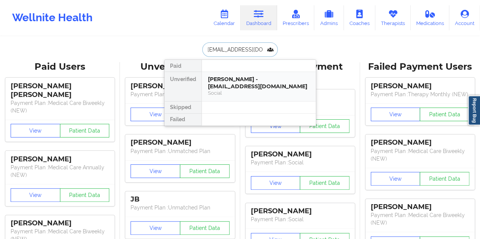
click at [246, 81] on div "[PERSON_NAME] - [EMAIL_ADDRESS][DOMAIN_NAME]" at bounding box center [259, 83] width 102 height 14
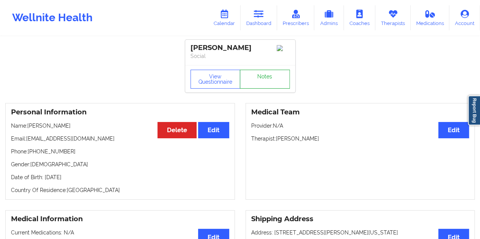
click at [263, 78] on link "Notes" at bounding box center [265, 79] width 50 height 19
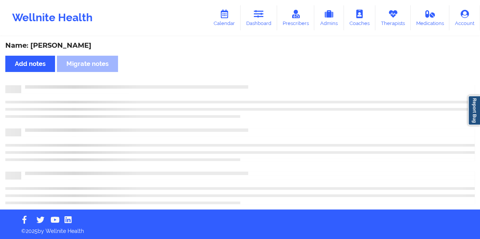
click at [76, 44] on div "Name: [PERSON_NAME]" at bounding box center [239, 45] width 469 height 9
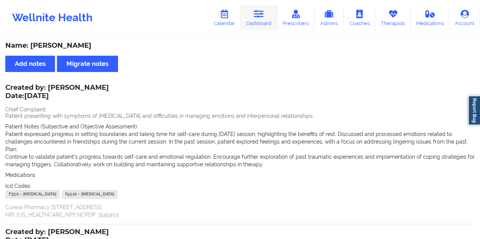
click at [262, 25] on link "Dashboard" at bounding box center [258, 17] width 36 height 25
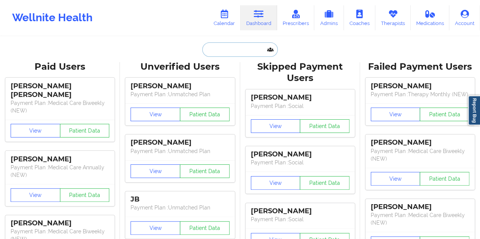
click at [233, 54] on input "text" at bounding box center [239, 49] width 75 height 14
paste input "[EMAIL_ADDRESS][DOMAIN_NAME]"
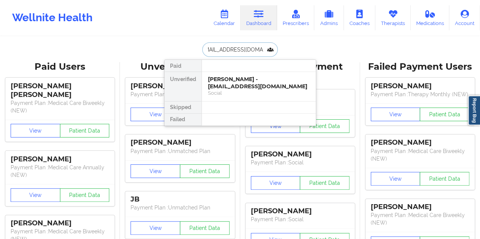
type input "[EMAIL_ADDRESS][DOMAIN_NAME]"
click at [265, 90] on div "Social" at bounding box center [259, 93] width 102 height 6
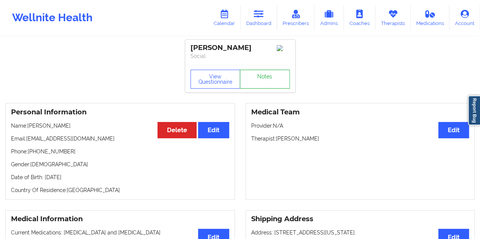
click at [271, 79] on link "Notes" at bounding box center [265, 79] width 50 height 19
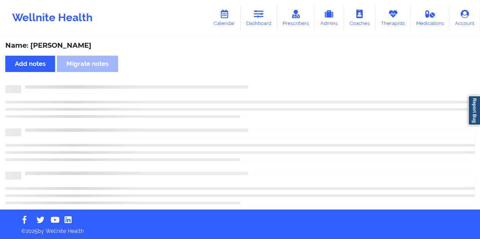
click at [70, 46] on div "Name: [PERSON_NAME]" at bounding box center [239, 45] width 469 height 9
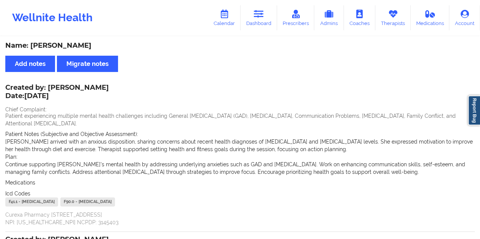
drag, startPoint x: 267, startPoint y: 21, endPoint x: 259, endPoint y: 32, distance: 13.8
click at [267, 21] on link "Dashboard" at bounding box center [258, 17] width 36 height 25
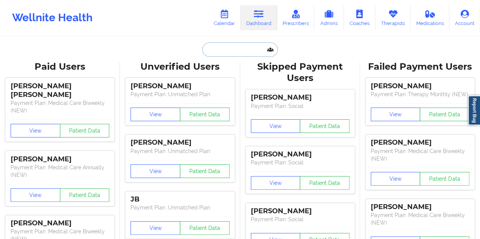
click at [224, 50] on input "text" at bounding box center [239, 49] width 75 height 14
paste input "[EMAIL_ADDRESS][DOMAIN_NAME]"
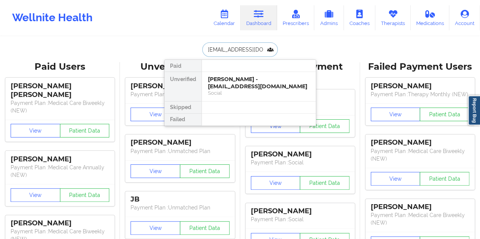
type input "[EMAIL_ADDRESS][DOMAIN_NAME]"
click at [238, 85] on div "[PERSON_NAME] - [EMAIL_ADDRESS][DOMAIN_NAME]" at bounding box center [259, 83] width 102 height 14
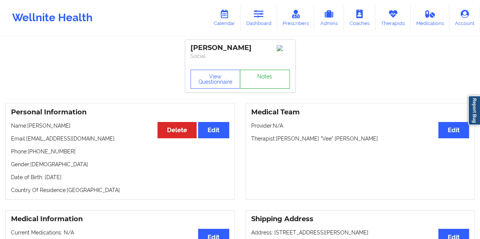
click at [265, 76] on link "Notes" at bounding box center [265, 79] width 50 height 19
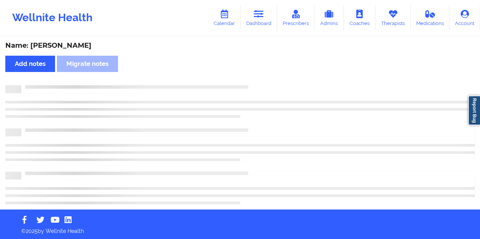
click at [74, 42] on div "Name: [PERSON_NAME]" at bounding box center [239, 45] width 469 height 9
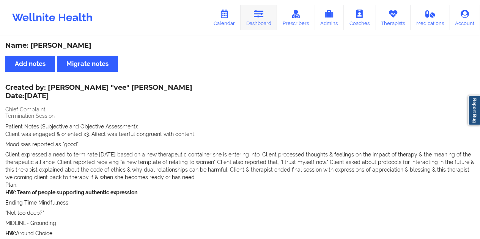
drag, startPoint x: 255, startPoint y: 16, endPoint x: 254, endPoint y: 24, distance: 8.0
click at [255, 16] on icon at bounding box center [259, 14] width 10 height 8
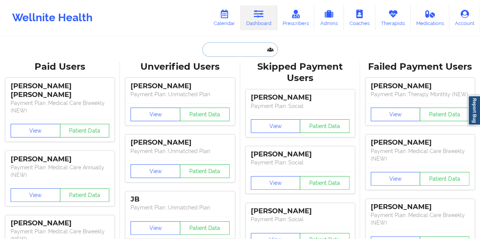
click at [224, 45] on input "text" at bounding box center [239, 49] width 75 height 14
paste input "[EMAIL_ADDRESS][DOMAIN_NAME]"
type input "[EMAIL_ADDRESS][DOMAIN_NAME]"
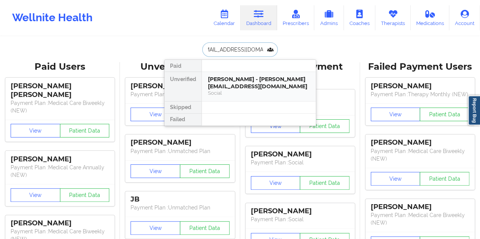
click at [252, 82] on div "[PERSON_NAME] - [PERSON_NAME][EMAIL_ADDRESS][DOMAIN_NAME]" at bounding box center [259, 83] width 102 height 14
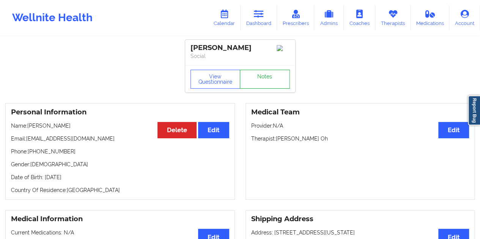
click at [260, 81] on link "Notes" at bounding box center [265, 79] width 50 height 19
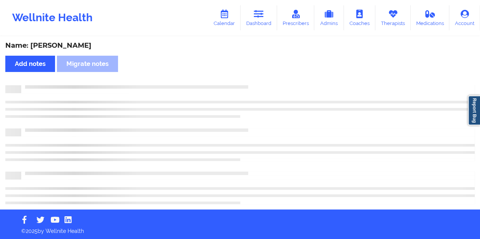
click at [66, 47] on div "Name: [PERSON_NAME]" at bounding box center [239, 45] width 469 height 9
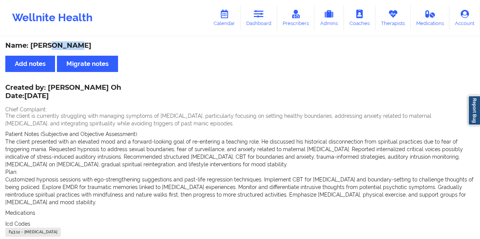
drag, startPoint x: 268, startPoint y: 22, endPoint x: 260, endPoint y: 33, distance: 13.3
click at [268, 22] on link "Dashboard" at bounding box center [258, 17] width 36 height 25
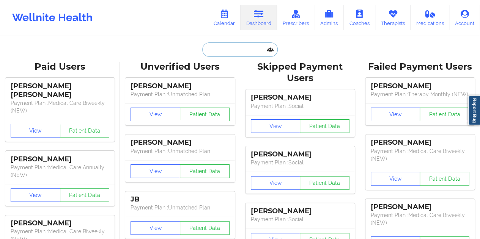
drag, startPoint x: 260, startPoint y: 33, endPoint x: 229, endPoint y: 45, distance: 33.5
click at [229, 46] on input "text" at bounding box center [239, 49] width 75 height 14
paste input "[EMAIL_ADDRESS][DOMAIN_NAME]"
type input "[EMAIL_ADDRESS][DOMAIN_NAME]"
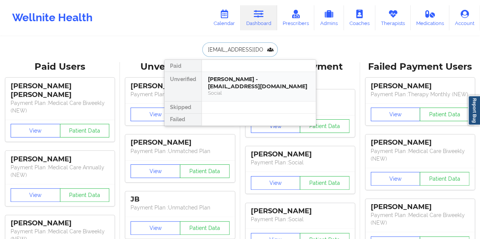
click at [241, 73] on div "[PERSON_NAME] - [EMAIL_ADDRESS][DOMAIN_NAME] Social" at bounding box center [259, 86] width 114 height 29
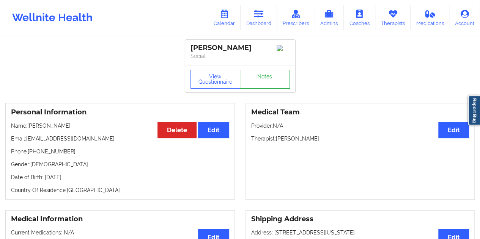
click at [265, 83] on link "Notes" at bounding box center [265, 79] width 50 height 19
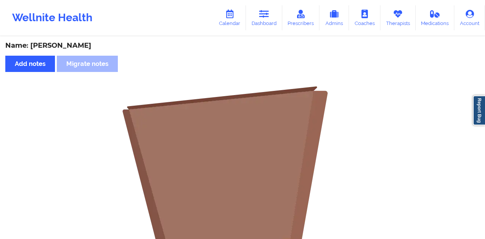
click at [64, 48] on div "Name: [PERSON_NAME]" at bounding box center [242, 45] width 475 height 9
click at [64, 47] on div "Name: [PERSON_NAME]" at bounding box center [242, 45] width 475 height 9
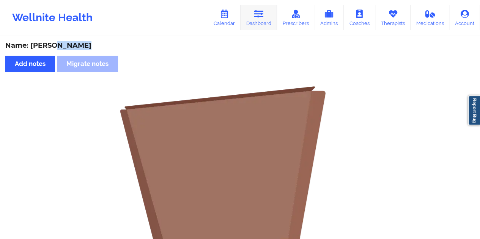
click at [258, 13] on icon at bounding box center [259, 14] width 10 height 8
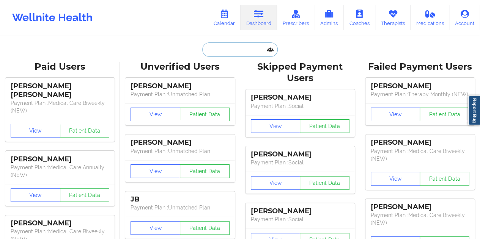
click at [242, 47] on input "text" at bounding box center [239, 49] width 75 height 14
paste input "[EMAIL_ADDRESS][DOMAIN_NAME]"
type input "[EMAIL_ADDRESS][DOMAIN_NAME]"
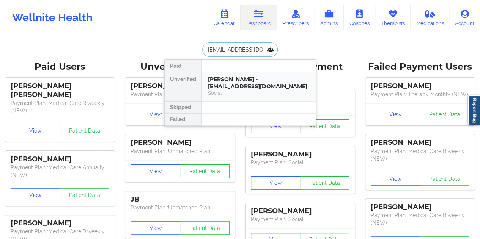
click at [253, 91] on div "[PERSON_NAME] - [EMAIL_ADDRESS][DOMAIN_NAME] Social" at bounding box center [259, 86] width 114 height 29
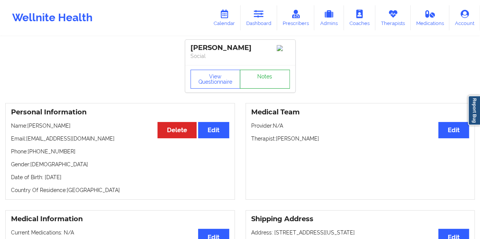
click at [260, 82] on link "Notes" at bounding box center [265, 79] width 50 height 19
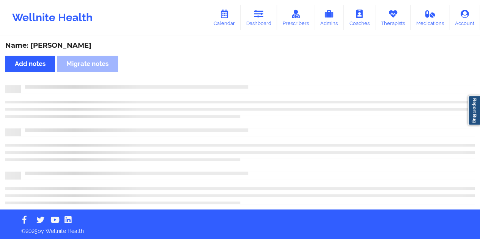
click at [70, 46] on div "Name: [PERSON_NAME]" at bounding box center [239, 45] width 469 height 9
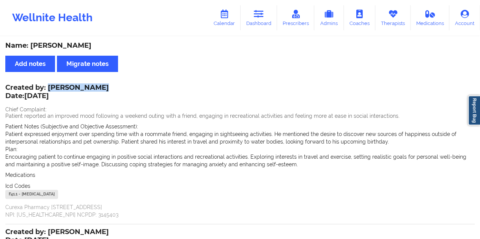
drag, startPoint x: 100, startPoint y: 88, endPoint x: 49, endPoint y: 86, distance: 50.4
click at [49, 86] on div "Created by: [PERSON_NAME] Date: [DATE]" at bounding box center [56, 92] width 103 height 17
click at [273, 19] on link "Dashboard" at bounding box center [258, 17] width 36 height 25
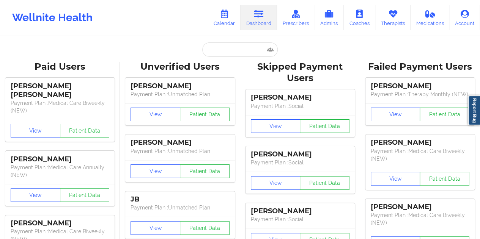
click at [243, 43] on input "text" at bounding box center [239, 49] width 75 height 14
type input "[PERSON_NAME][EMAIL_ADDRESS][PERSON_NAME][DOMAIN_NAME]"
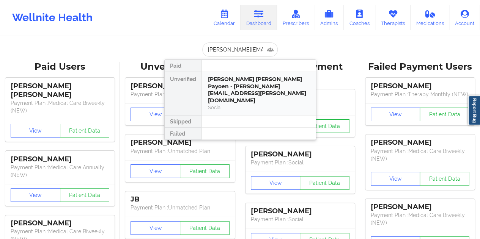
click at [258, 87] on div "[PERSON_NAME] [PERSON_NAME] Payoen - [PERSON_NAME][EMAIL_ADDRESS][PERSON_NAME][…" at bounding box center [259, 90] width 102 height 28
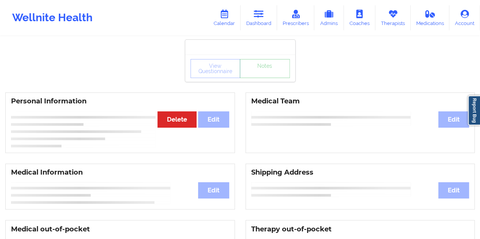
click at [271, 78] on link "Notes" at bounding box center [265, 68] width 50 height 19
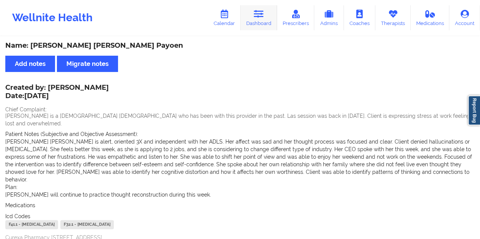
click at [267, 21] on link "Dashboard" at bounding box center [258, 17] width 36 height 25
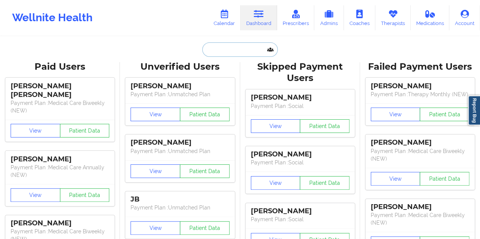
click at [219, 49] on input "text" at bounding box center [239, 49] width 75 height 14
paste input "[EMAIL_ADDRESS][DOMAIN_NAME]"
type input "[EMAIL_ADDRESS][DOMAIN_NAME]"
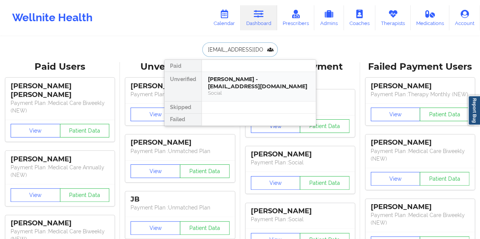
click at [241, 90] on div "Social" at bounding box center [259, 93] width 102 height 6
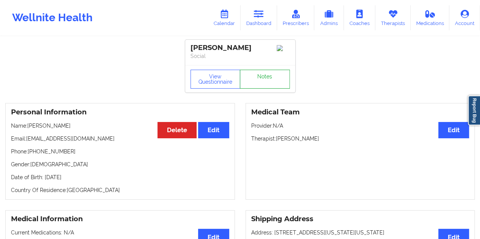
click at [262, 82] on link "Notes" at bounding box center [265, 79] width 50 height 19
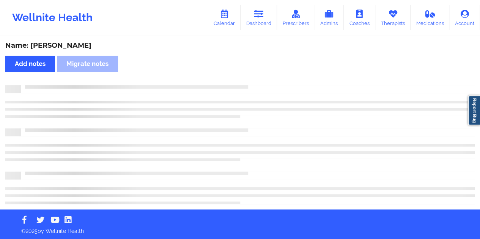
click at [60, 49] on div "Name: [PERSON_NAME]" at bounding box center [239, 45] width 469 height 9
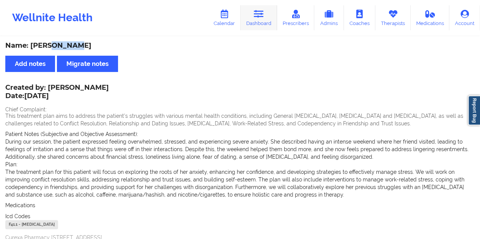
click at [261, 28] on link "Dashboard" at bounding box center [258, 17] width 36 height 25
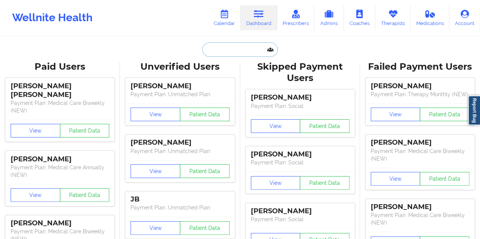
click at [230, 48] on input "text" at bounding box center [239, 49] width 75 height 14
paste input "[EMAIL_ADDRESS][DOMAIN_NAME]"
type input "[EMAIL_ADDRESS][DOMAIN_NAME]"
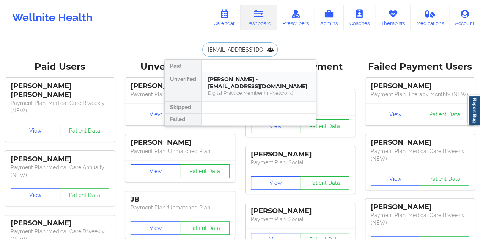
click at [248, 89] on div "[PERSON_NAME] - [EMAIL_ADDRESS][DOMAIN_NAME]" at bounding box center [259, 83] width 102 height 14
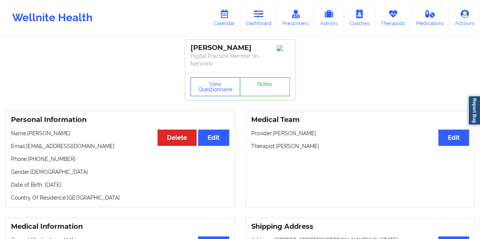
click at [262, 80] on link "Notes" at bounding box center [265, 86] width 50 height 19
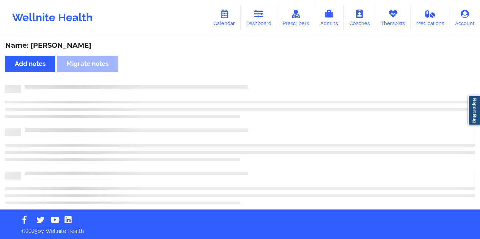
click at [73, 50] on div "Name: [PERSON_NAME]" at bounding box center [239, 45] width 469 height 9
click at [72, 50] on div "Name: [PERSON_NAME]" at bounding box center [239, 45] width 469 height 9
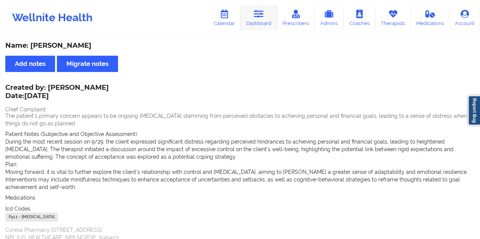
drag, startPoint x: 264, startPoint y: 16, endPoint x: 262, endPoint y: 29, distance: 13.5
click at [263, 16] on icon at bounding box center [259, 14] width 10 height 8
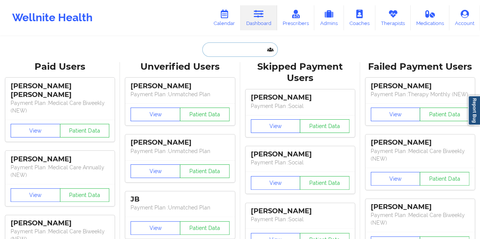
click at [229, 49] on input "text" at bounding box center [239, 49] width 75 height 14
paste input "[EMAIL_ADDRESS][DOMAIN_NAME]"
type input "[EMAIL_ADDRESS][DOMAIN_NAME]"
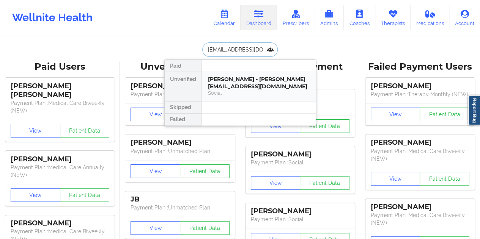
click at [234, 82] on div "[PERSON_NAME] - [PERSON_NAME][EMAIL_ADDRESS][DOMAIN_NAME]" at bounding box center [259, 83] width 102 height 14
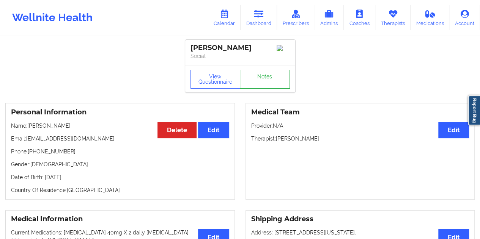
click at [270, 81] on link "Notes" at bounding box center [265, 79] width 50 height 19
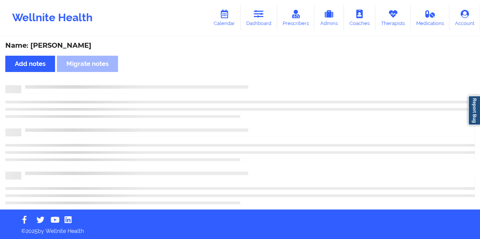
click at [71, 45] on div "Name: [PERSON_NAME]" at bounding box center [239, 45] width 469 height 9
click at [71, 44] on div "Name: [PERSON_NAME]" at bounding box center [239, 45] width 469 height 9
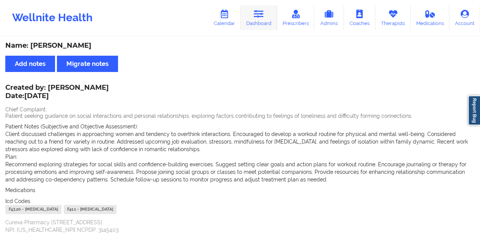
click at [262, 22] on link "Dashboard" at bounding box center [258, 17] width 36 height 25
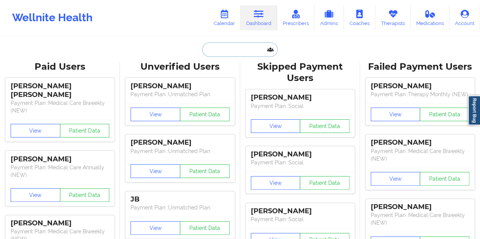
click at [237, 45] on input "text" at bounding box center [239, 49] width 75 height 14
paste input "[EMAIL_ADDRESS][DOMAIN_NAME]"
type input "[EMAIL_ADDRESS][DOMAIN_NAME]"
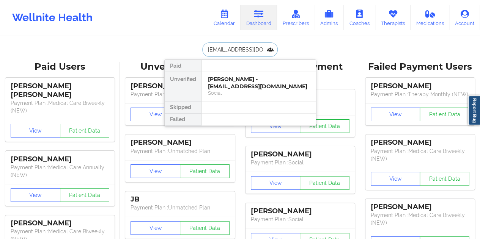
click at [250, 90] on div "Social" at bounding box center [259, 93] width 102 height 6
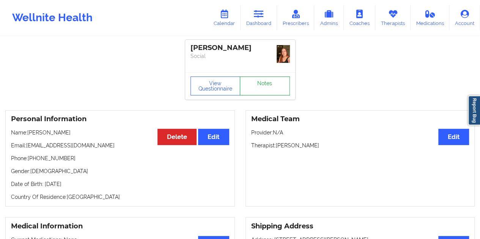
click at [260, 81] on link "Notes" at bounding box center [265, 86] width 50 height 19
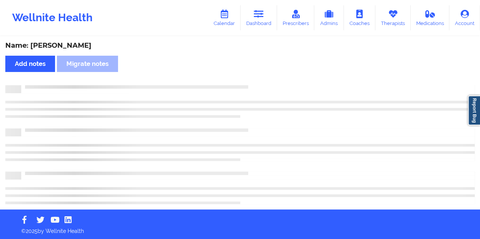
click at [57, 45] on div "Name: [PERSON_NAME]" at bounding box center [239, 45] width 469 height 9
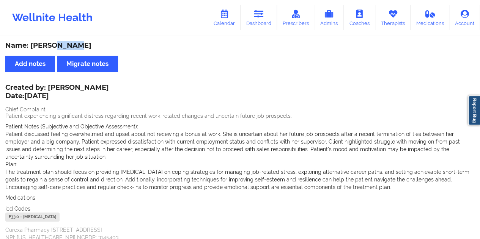
click at [265, 27] on link "Dashboard" at bounding box center [258, 17] width 36 height 25
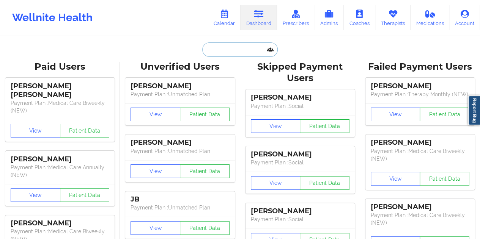
click at [231, 53] on input "text" at bounding box center [239, 49] width 75 height 14
paste input "[EMAIL_ADDRESS][DOMAIN_NAME]"
type input "[EMAIL_ADDRESS][DOMAIN_NAME]"
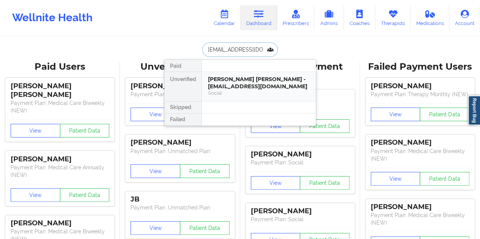
click at [265, 90] on div "Social" at bounding box center [259, 93] width 102 height 6
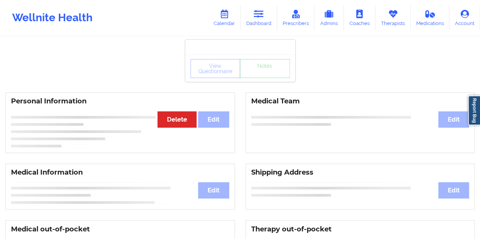
click at [263, 71] on div "View Questionnaire Notes" at bounding box center [239, 68] width 99 height 19
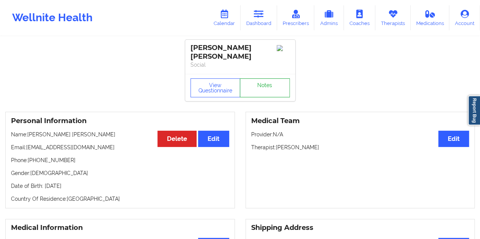
click at [269, 85] on link "Notes" at bounding box center [265, 87] width 50 height 19
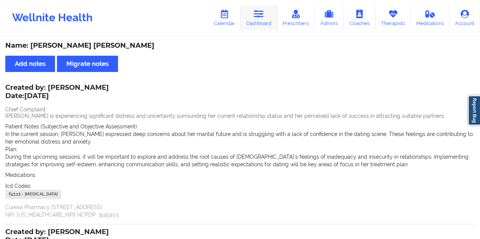
click at [267, 24] on link "Dashboard" at bounding box center [258, 17] width 36 height 25
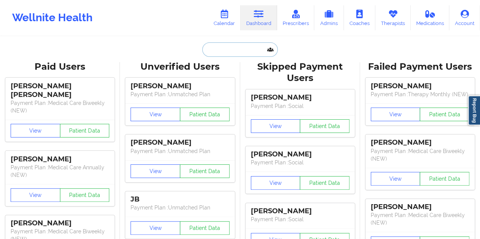
drag, startPoint x: 265, startPoint y: 34, endPoint x: 227, endPoint y: 52, distance: 41.7
click at [227, 52] on input "text" at bounding box center [239, 49] width 75 height 14
paste input "[EMAIL_ADDRESS][DOMAIN_NAME]"
type input "[EMAIL_ADDRESS][DOMAIN_NAME]"
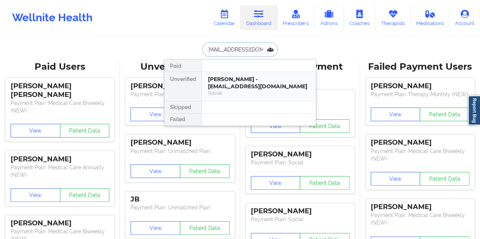
click at [268, 90] on div "Social" at bounding box center [259, 93] width 102 height 6
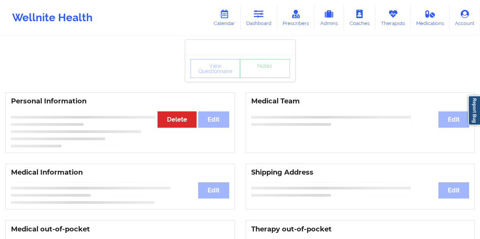
click at [272, 78] on link "Notes" at bounding box center [265, 68] width 50 height 19
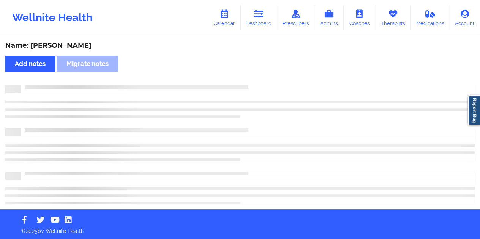
click at [88, 46] on div "Name: [PERSON_NAME]" at bounding box center [239, 45] width 469 height 9
click at [87, 45] on div "Name: [PERSON_NAME]" at bounding box center [239, 45] width 469 height 9
click at [78, 47] on div "Name: [PERSON_NAME]" at bounding box center [239, 45] width 469 height 9
click at [79, 47] on div "Name: [PERSON_NAME]" at bounding box center [239, 45] width 469 height 9
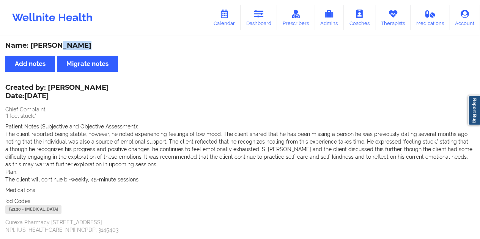
click at [78, 47] on div "Name: [PERSON_NAME]" at bounding box center [239, 45] width 469 height 9
click at [79, 47] on div "Name: [PERSON_NAME]" at bounding box center [239, 45] width 469 height 9
click at [83, 46] on div "Name: [PERSON_NAME]" at bounding box center [239, 45] width 469 height 9
click at [258, 18] on icon at bounding box center [259, 14] width 10 height 8
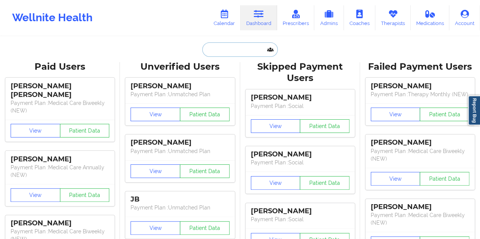
click at [241, 56] on input "text" at bounding box center [239, 49] width 75 height 14
paste input "[EMAIL_ADDRESS][DOMAIN_NAME]"
type input "[EMAIL_ADDRESS][DOMAIN_NAME]"
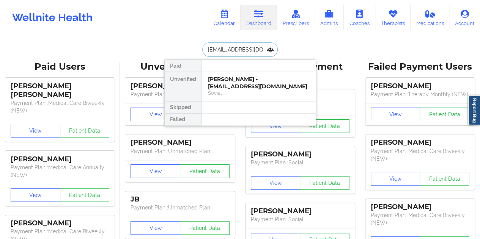
click at [238, 78] on div "[PERSON_NAME] - [EMAIL_ADDRESS][DOMAIN_NAME]" at bounding box center [259, 83] width 102 height 14
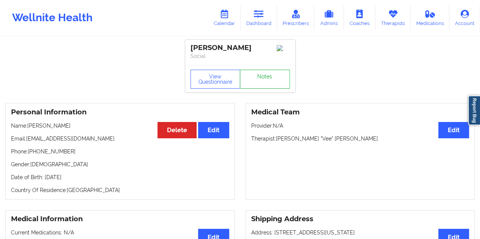
click at [263, 85] on link "Notes" at bounding box center [265, 79] width 50 height 19
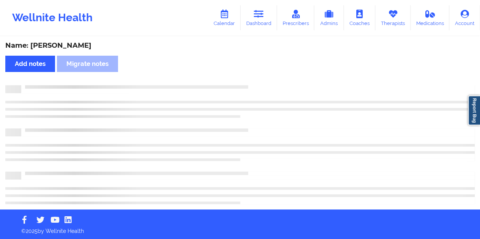
click at [69, 48] on div "Name: [PERSON_NAME]" at bounding box center [239, 45] width 469 height 9
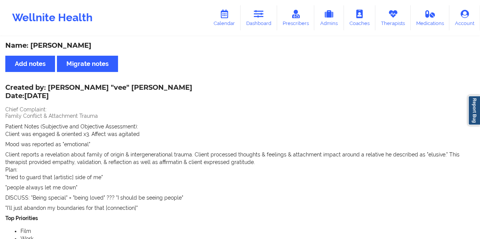
drag, startPoint x: 260, startPoint y: 23, endPoint x: 258, endPoint y: 32, distance: 9.7
click at [260, 23] on link "Dashboard" at bounding box center [258, 17] width 36 height 25
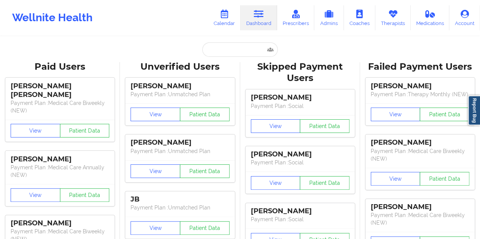
click at [217, 61] on div "Unverified Users" at bounding box center [179, 67] width 109 height 12
click at [221, 51] on input "text" at bounding box center [239, 49] width 75 height 14
paste input "[EMAIL_ADDRESS][DOMAIN_NAME]"
type input "[EMAIL_ADDRESS][DOMAIN_NAME]"
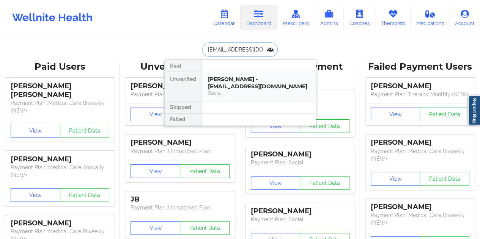
click at [248, 80] on div "[PERSON_NAME] - [EMAIL_ADDRESS][DOMAIN_NAME]" at bounding box center [259, 83] width 102 height 14
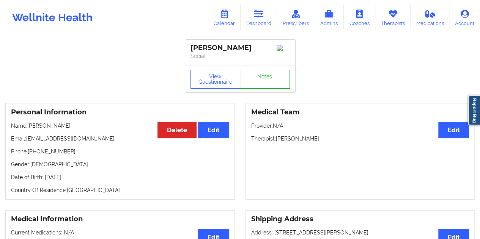
click at [269, 87] on link "Notes" at bounding box center [265, 79] width 50 height 19
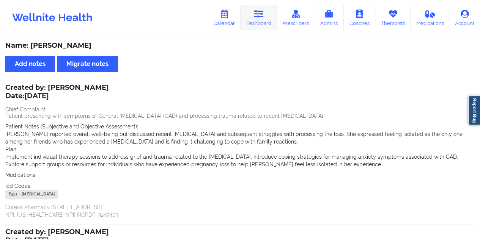
click at [265, 27] on link "Dashboard" at bounding box center [258, 17] width 36 height 25
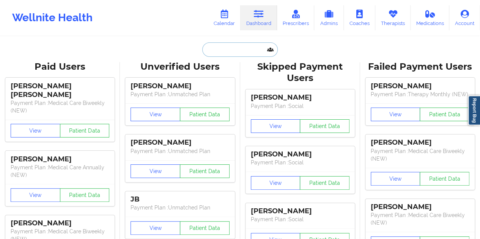
click at [228, 51] on input "text" at bounding box center [239, 49] width 75 height 14
paste input "[EMAIL_ADDRESS][DOMAIN_NAME]"
type input "[EMAIL_ADDRESS][DOMAIN_NAME]"
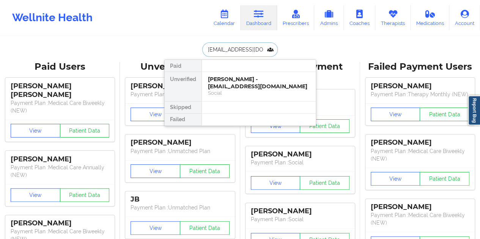
click at [243, 85] on div "[PERSON_NAME] - [EMAIL_ADDRESS][DOMAIN_NAME]" at bounding box center [259, 83] width 102 height 14
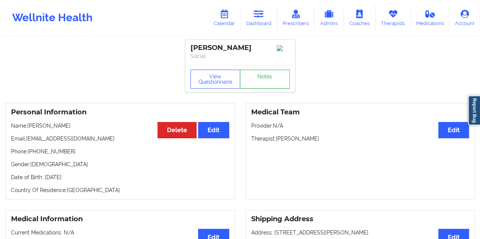
click at [263, 81] on link "Notes" at bounding box center [265, 79] width 50 height 19
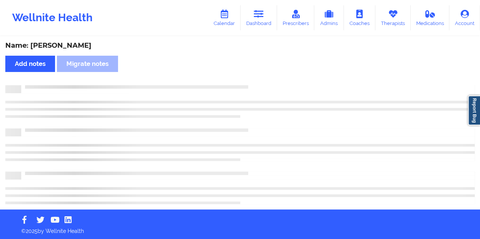
click at [80, 42] on div "Name: [PERSON_NAME]" at bounding box center [239, 45] width 469 height 9
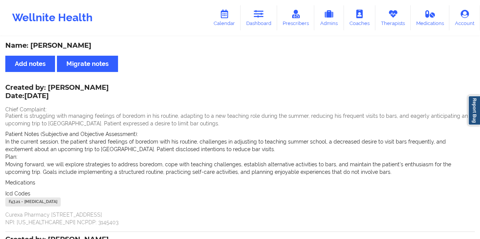
drag, startPoint x: 265, startPoint y: 26, endPoint x: 262, endPoint y: 32, distance: 6.6
click at [265, 26] on link "Dashboard" at bounding box center [258, 17] width 36 height 25
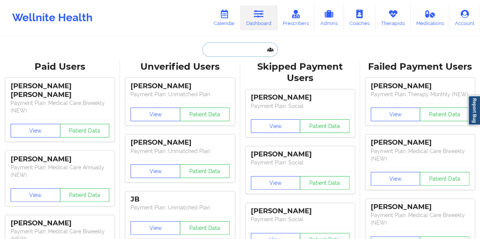
click at [229, 50] on input "text" at bounding box center [239, 49] width 75 height 14
paste input "[EMAIL_ADDRESS][DOMAIN_NAME]"
type input "[EMAIL_ADDRESS][DOMAIN_NAME]"
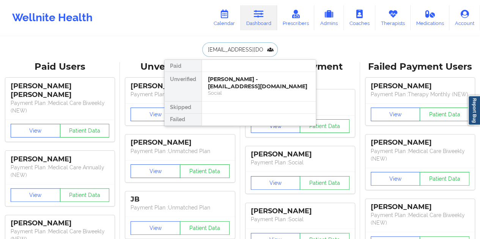
click at [246, 90] on div "Social" at bounding box center [259, 93] width 102 height 6
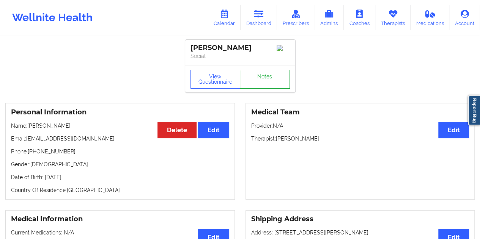
click at [259, 79] on link "Notes" at bounding box center [265, 79] width 50 height 19
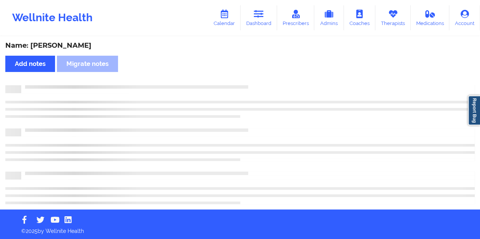
click at [71, 44] on div "Name: [PERSON_NAME]" at bounding box center [239, 45] width 469 height 9
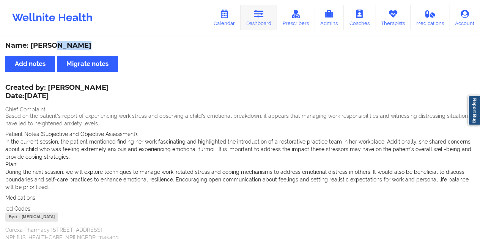
click at [259, 22] on link "Dashboard" at bounding box center [258, 17] width 36 height 25
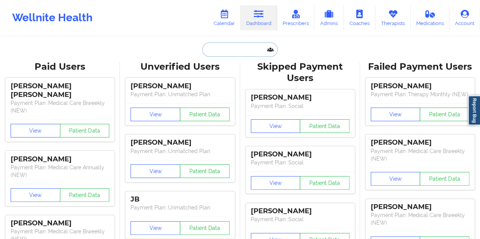
click at [246, 53] on input "text" at bounding box center [239, 49] width 75 height 14
paste input "[EMAIL_ADDRESS][DOMAIN_NAME]"
type input "[EMAIL_ADDRESS][DOMAIN_NAME]"
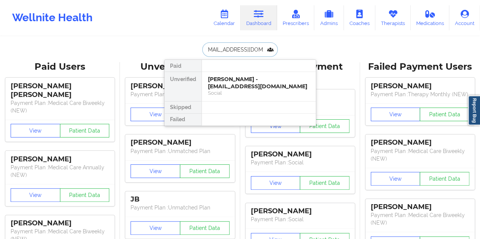
click at [241, 82] on div "[PERSON_NAME] - [EMAIL_ADDRESS][DOMAIN_NAME]" at bounding box center [259, 83] width 102 height 14
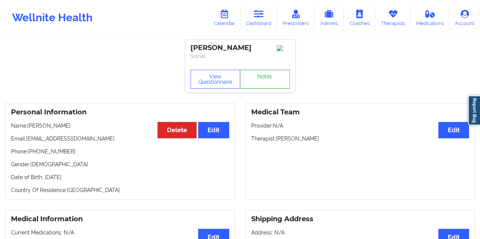
click at [262, 81] on link "Notes" at bounding box center [265, 79] width 50 height 19
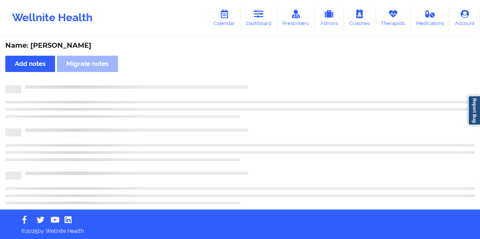
click at [69, 49] on div "Name: [PERSON_NAME]" at bounding box center [239, 45] width 469 height 9
